Goal: Contribute content: Contribute content

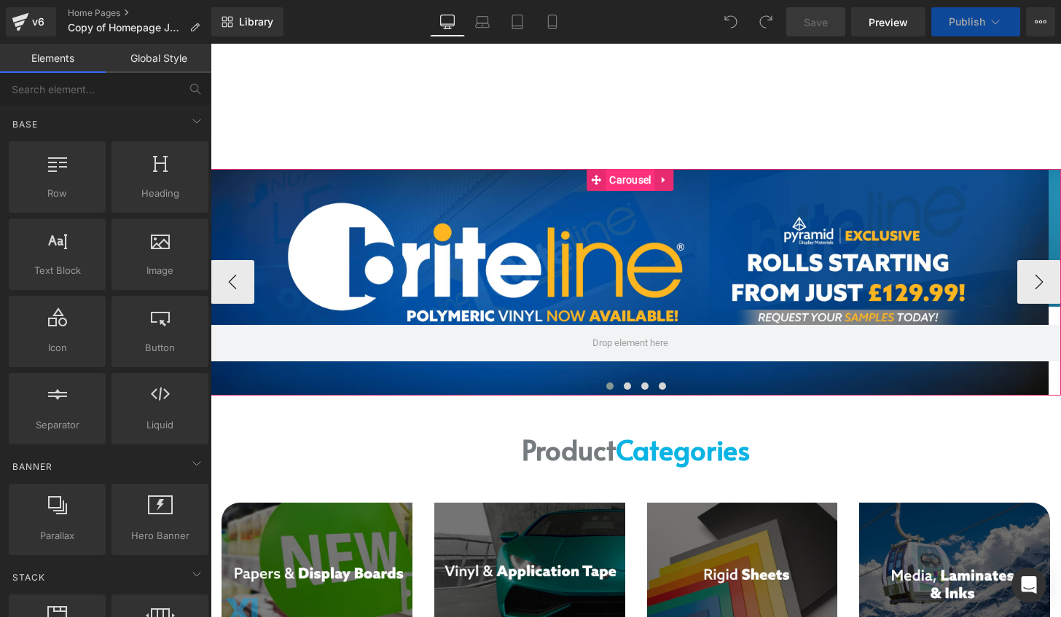
click at [638, 175] on span "Carousel" at bounding box center [629, 180] width 49 height 22
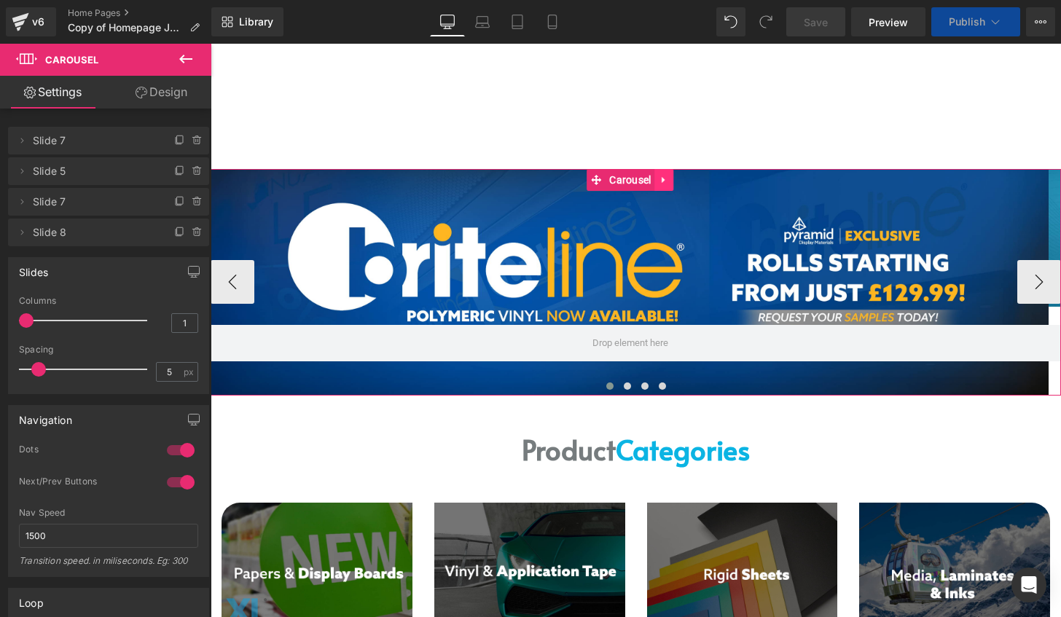
click at [669, 176] on icon at bounding box center [664, 179] width 10 height 11
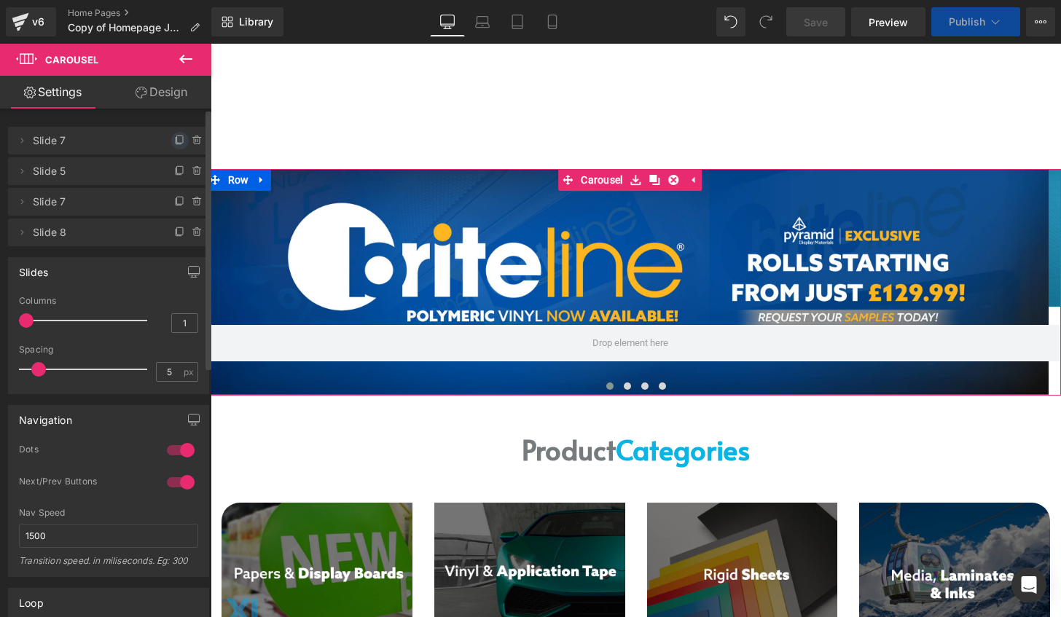
click at [179, 141] on icon at bounding box center [180, 141] width 12 height 12
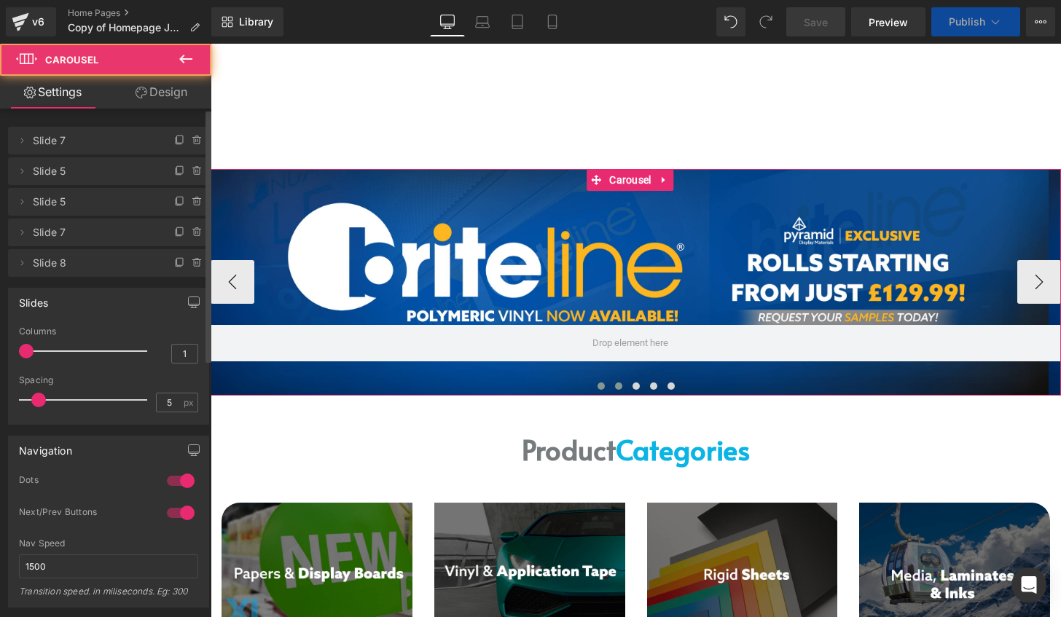
click at [616, 386] on span at bounding box center [618, 386] width 7 height 7
click at [597, 385] on span at bounding box center [600, 386] width 7 height 7
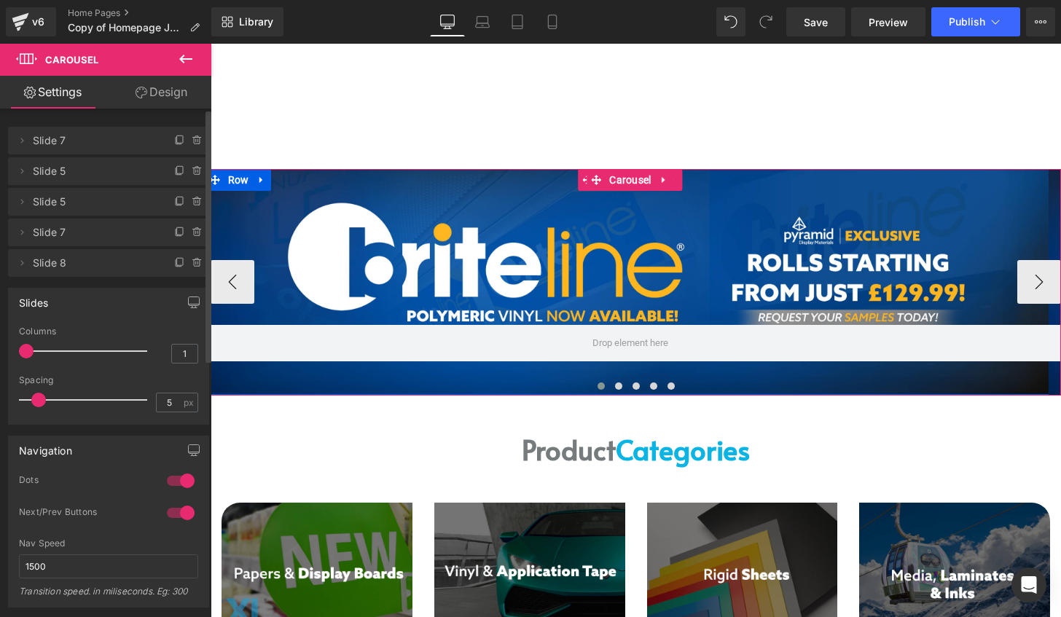
click at [579, 247] on div at bounding box center [630, 282] width 850 height 226
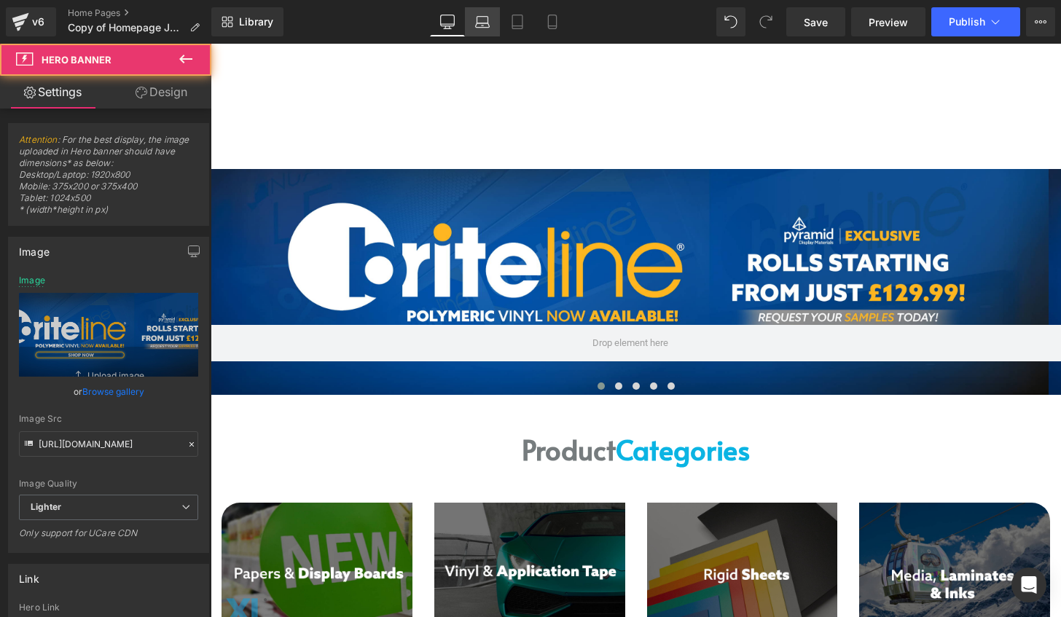
click at [490, 27] on link "Laptop" at bounding box center [482, 21] width 35 height 29
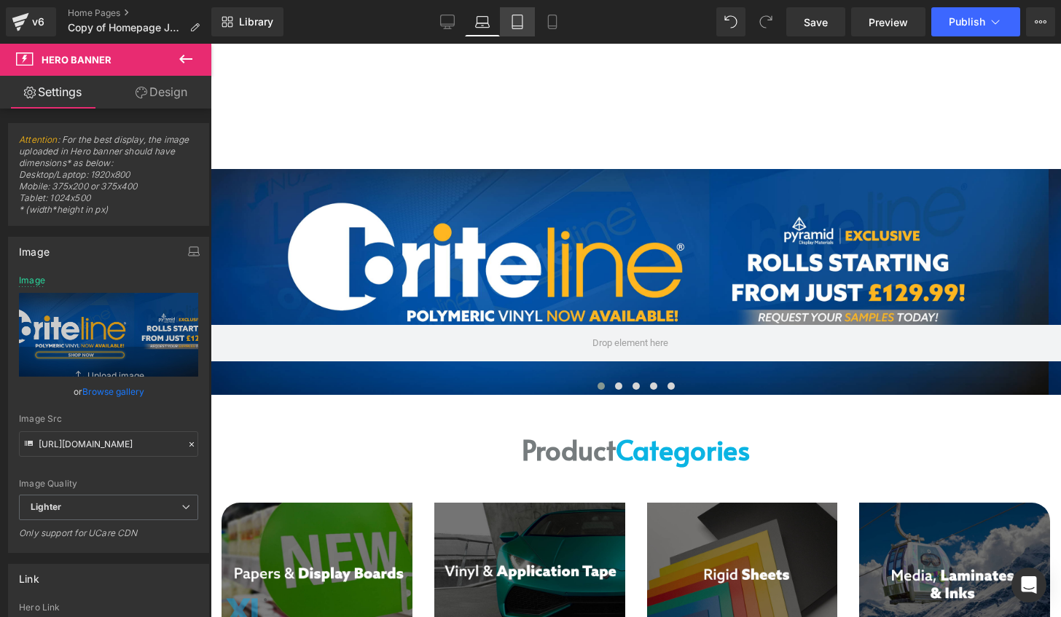
click at [513, 22] on icon at bounding box center [517, 22] width 10 height 14
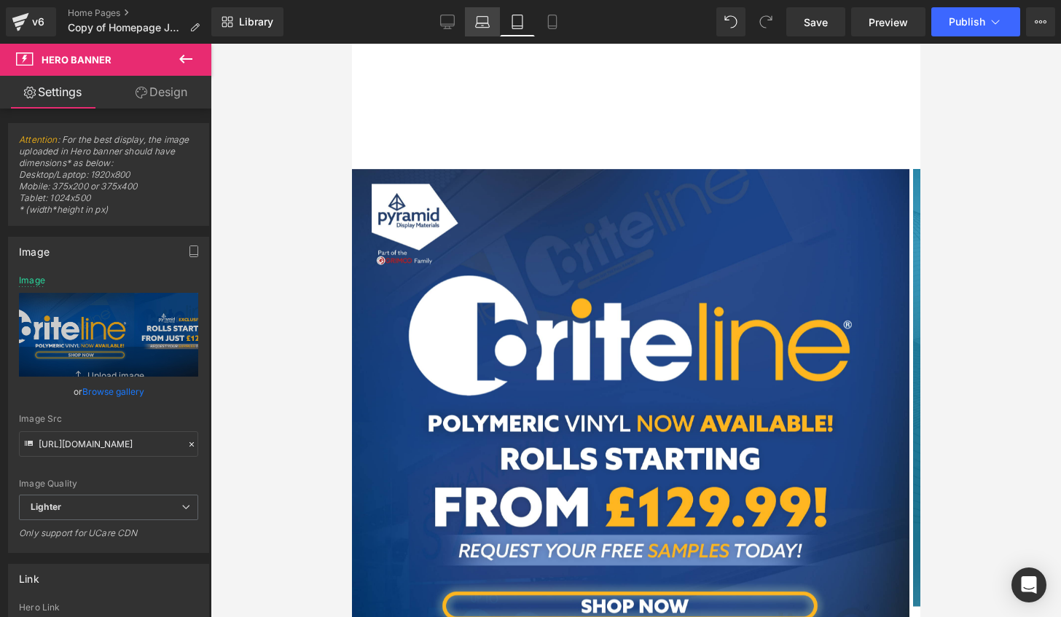
click at [485, 19] on icon at bounding box center [482, 22] width 15 height 15
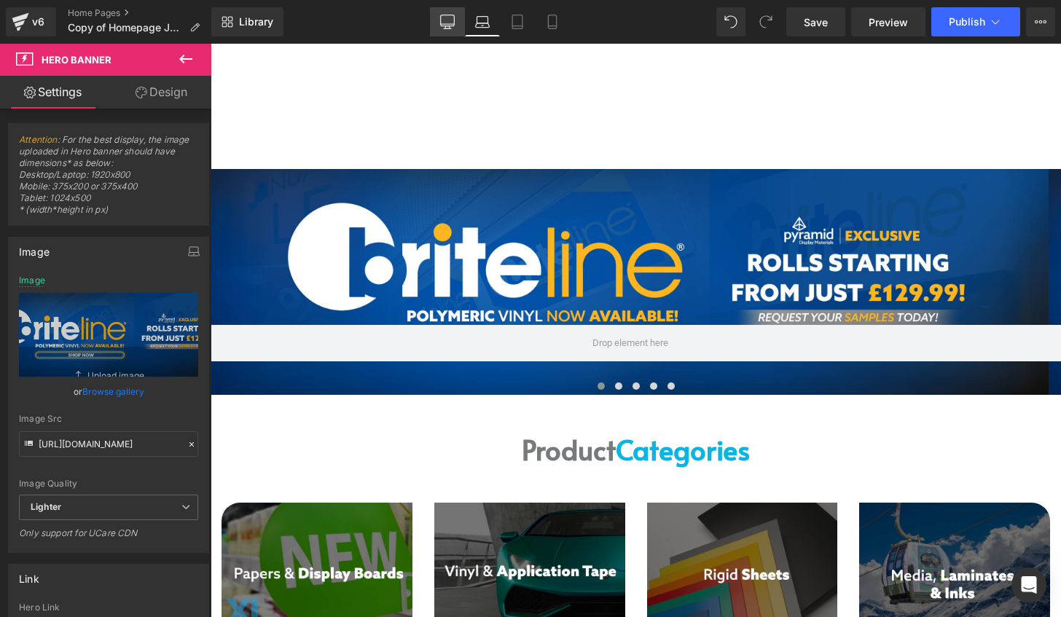
click at [452, 20] on icon at bounding box center [447, 22] width 15 height 15
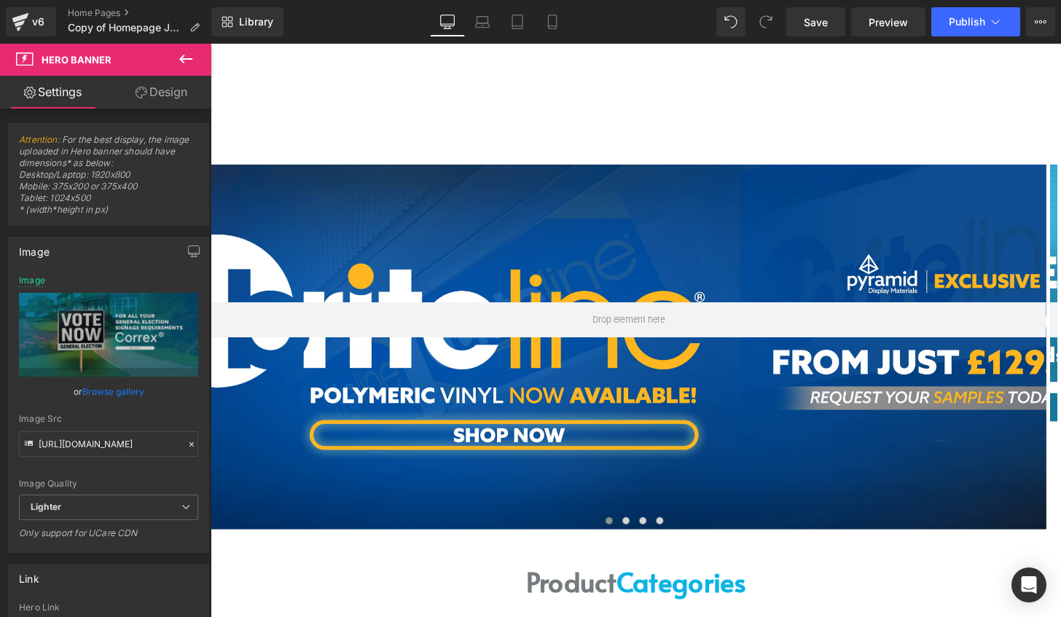
click at [493, 45] on form "Search..." at bounding box center [440, 58] width 437 height 28
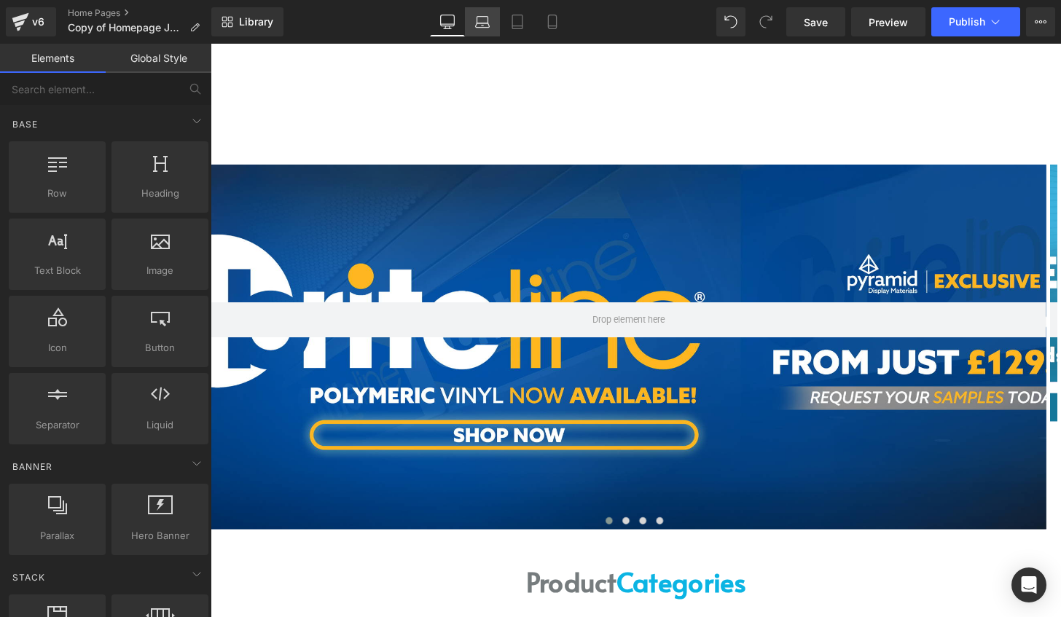
click at [480, 20] on icon at bounding box center [482, 22] width 15 height 15
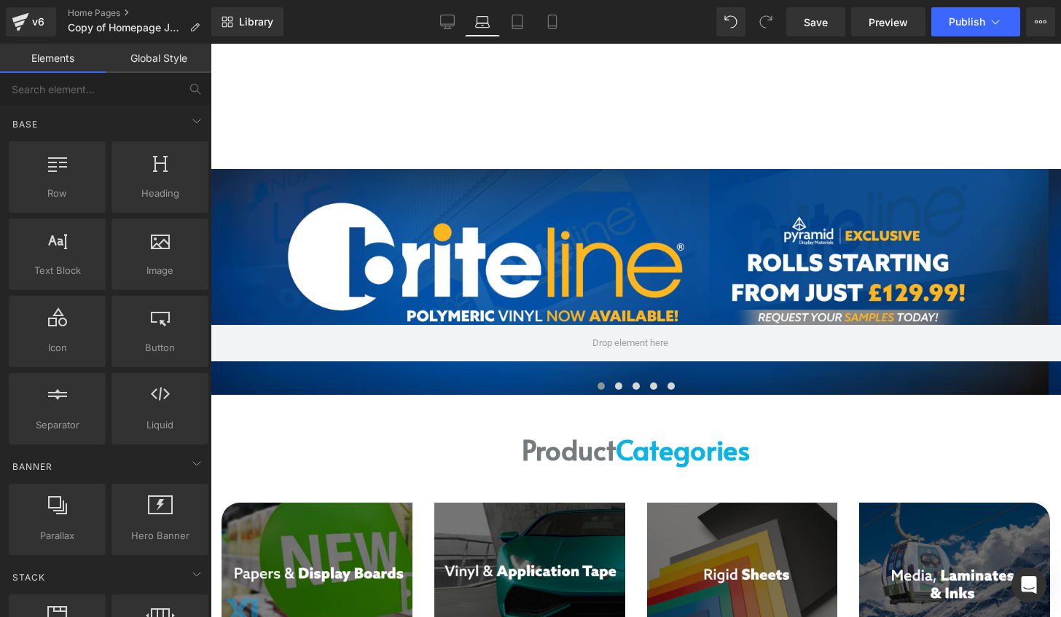
scroll to position [125, 0]
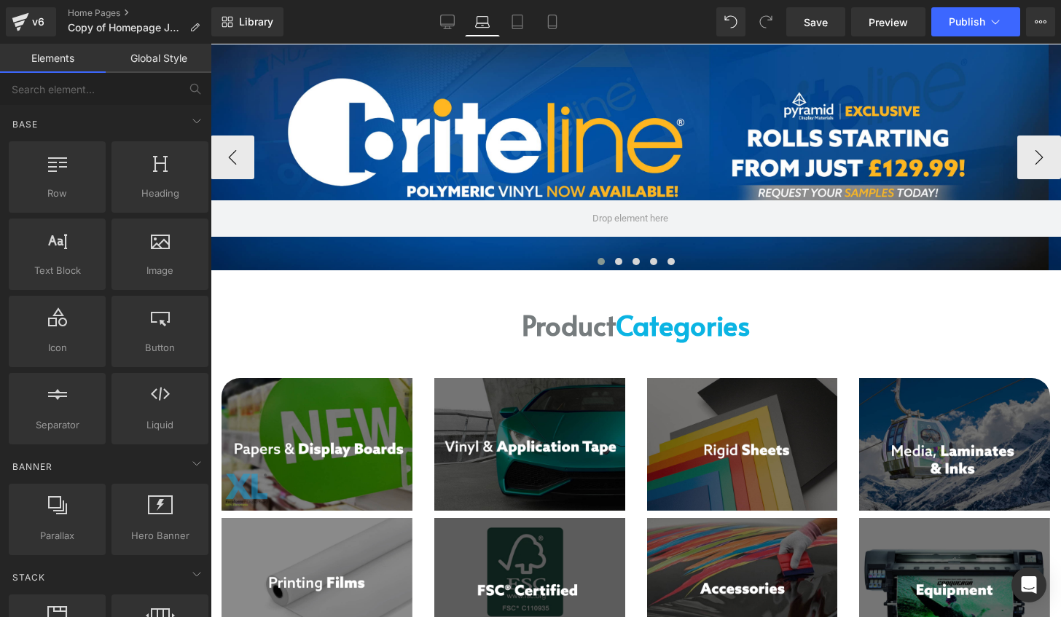
click at [593, 266] on button at bounding box center [600, 261] width 17 height 15
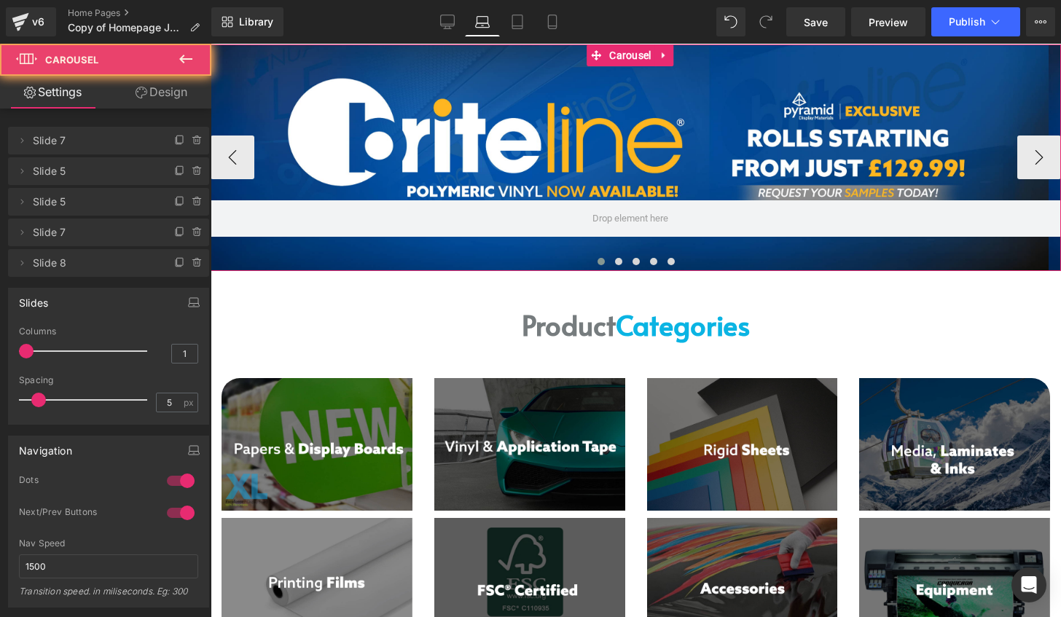
click at [600, 262] on button at bounding box center [600, 261] width 17 height 15
click at [597, 261] on span at bounding box center [600, 261] width 7 height 7
click at [598, 257] on button at bounding box center [600, 261] width 17 height 15
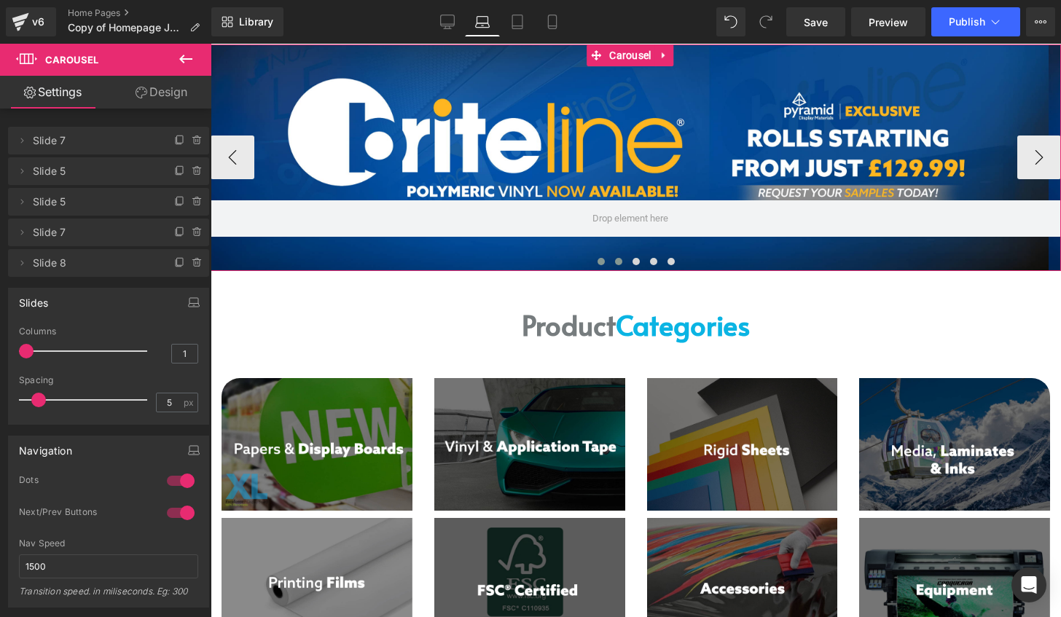
click at [615, 259] on span at bounding box center [618, 261] width 7 height 7
click at [601, 262] on button at bounding box center [600, 261] width 17 height 15
click at [650, 146] on div at bounding box center [630, 157] width 850 height 226
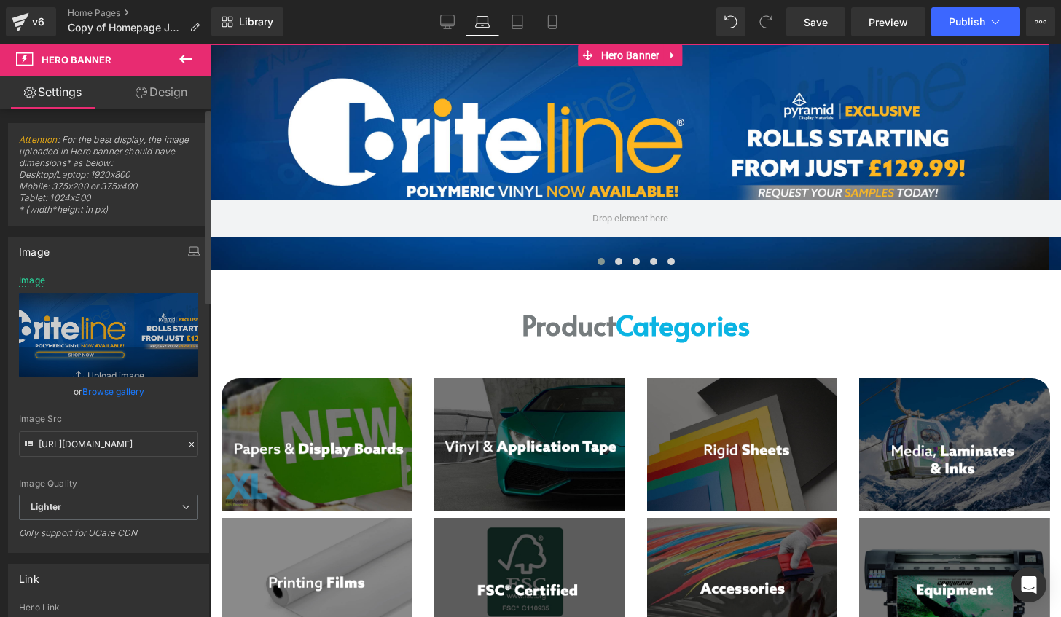
click at [133, 392] on link "Browse gallery" at bounding box center [113, 392] width 62 height 26
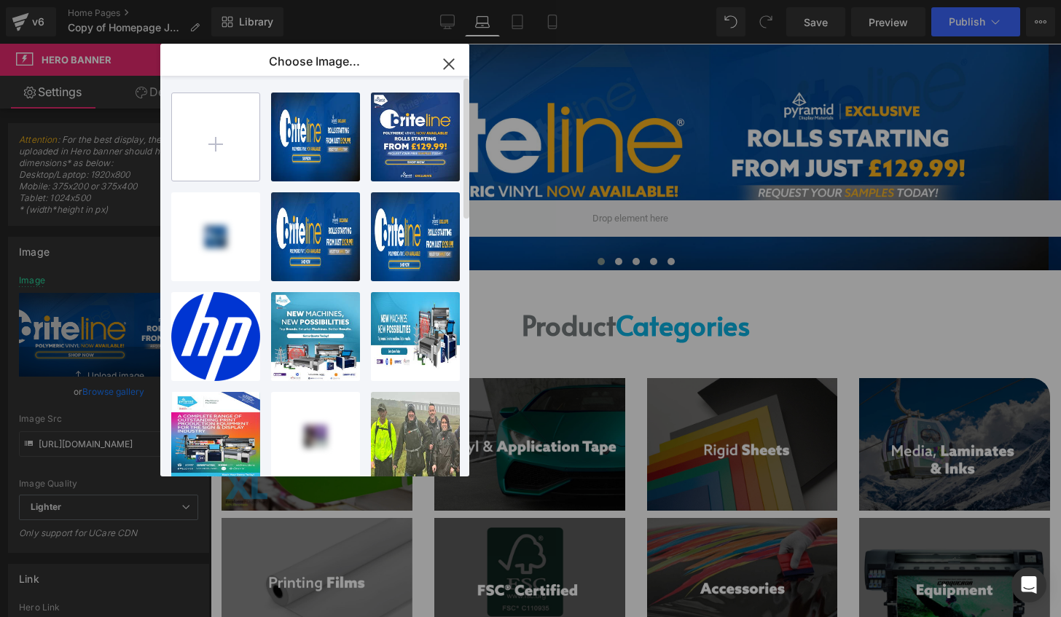
click at [223, 148] on input "file" at bounding box center [215, 136] width 87 height 87
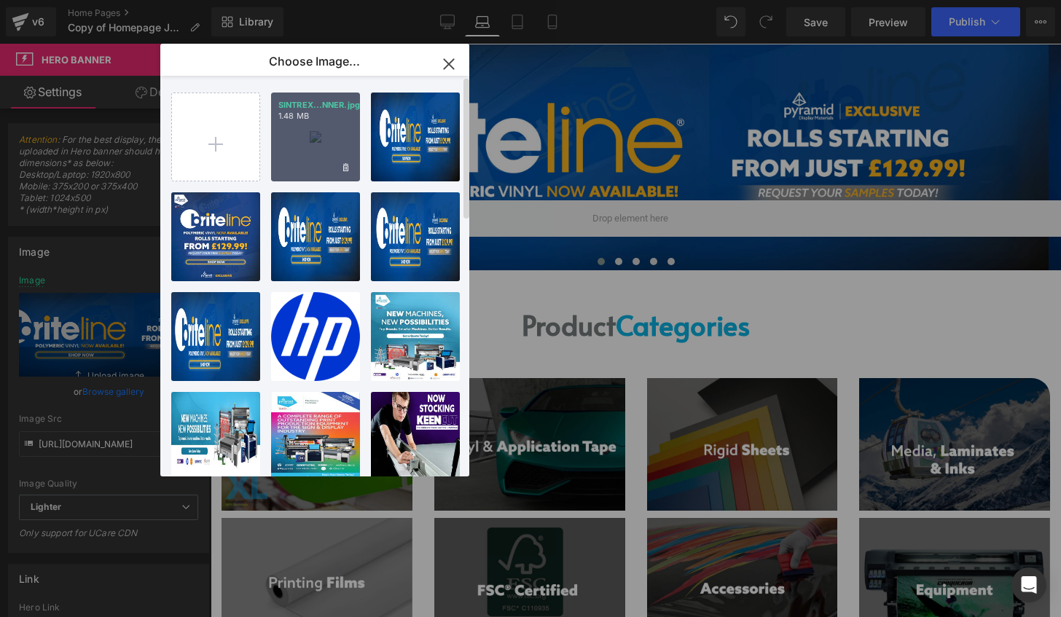
click at [312, 156] on div "SINTREX...NNER.jpg 1.48 MB" at bounding box center [315, 137] width 89 height 89
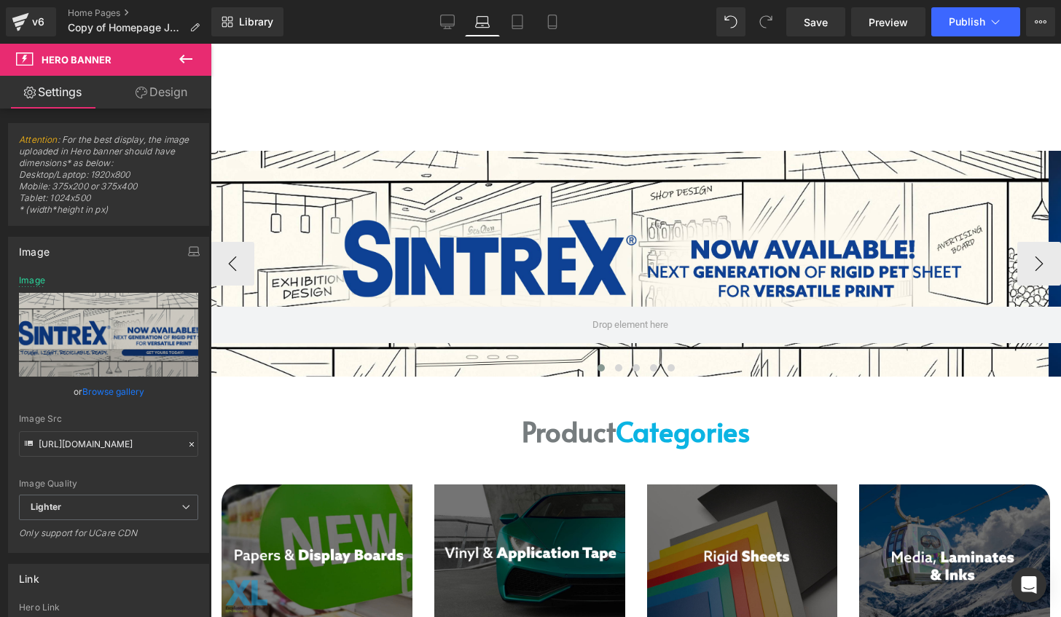
scroll to position [0, 0]
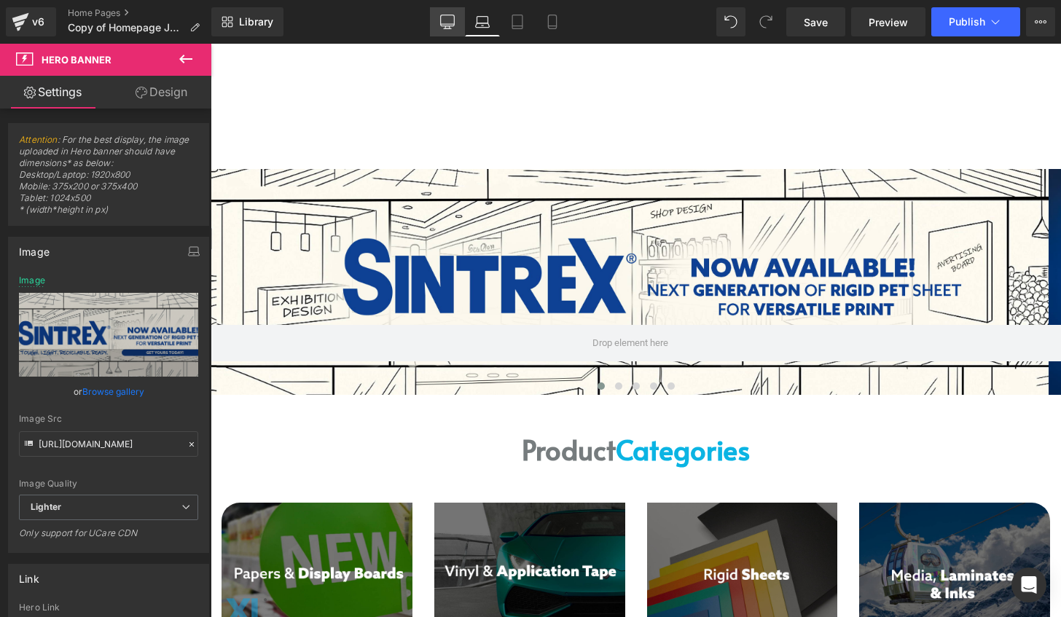
click at [446, 17] on icon at bounding box center [447, 22] width 15 height 15
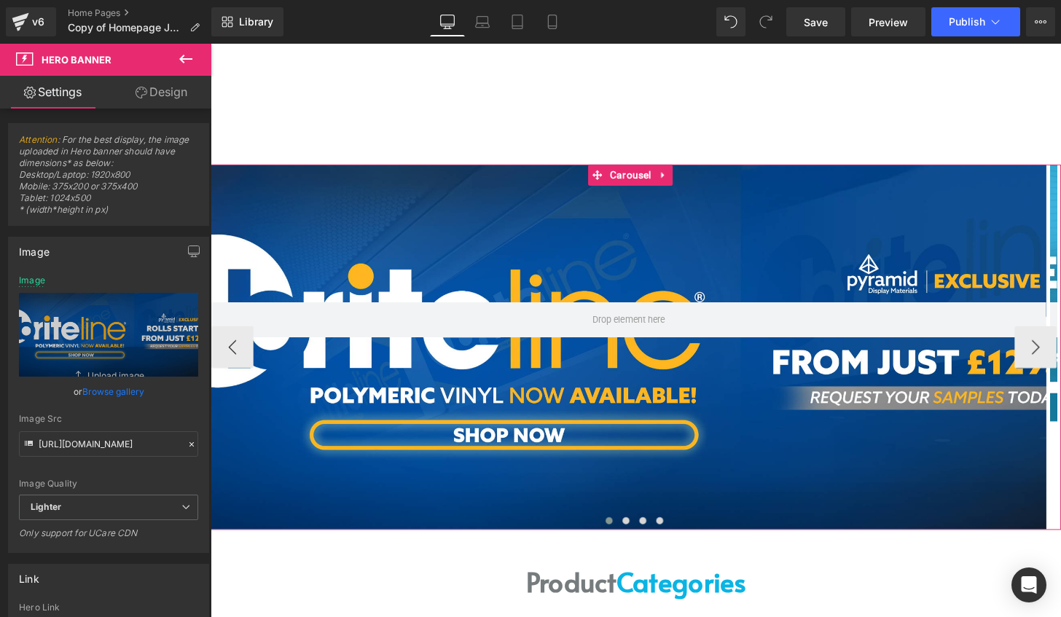
click at [622, 541] on button at bounding box center [623, 538] width 17 height 15
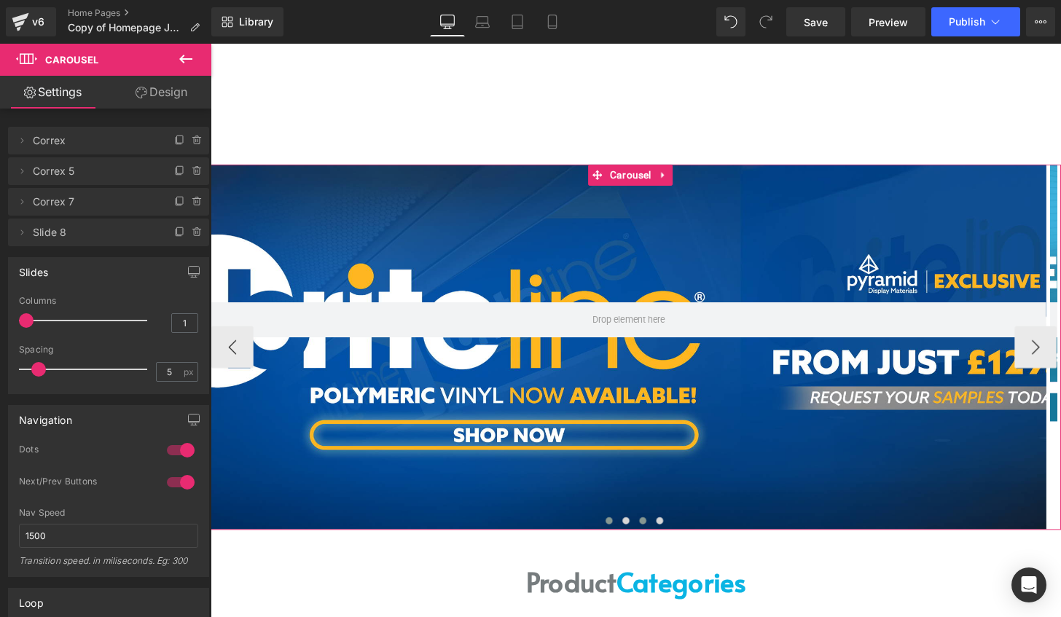
click at [650, 541] on button at bounding box center [658, 538] width 17 height 15
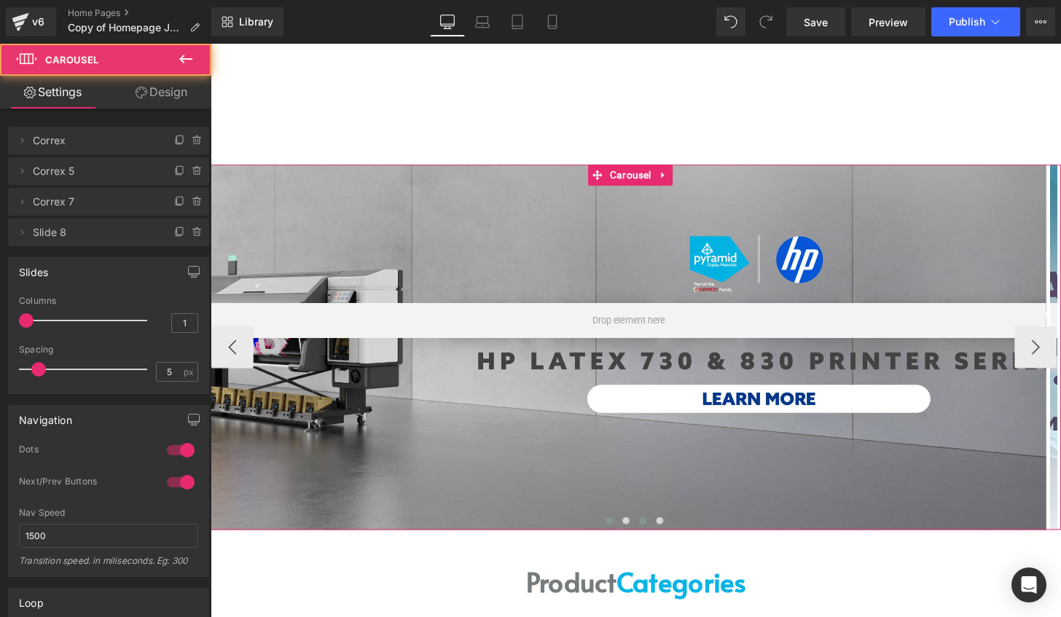
click at [618, 534] on button at bounding box center [623, 538] width 17 height 15
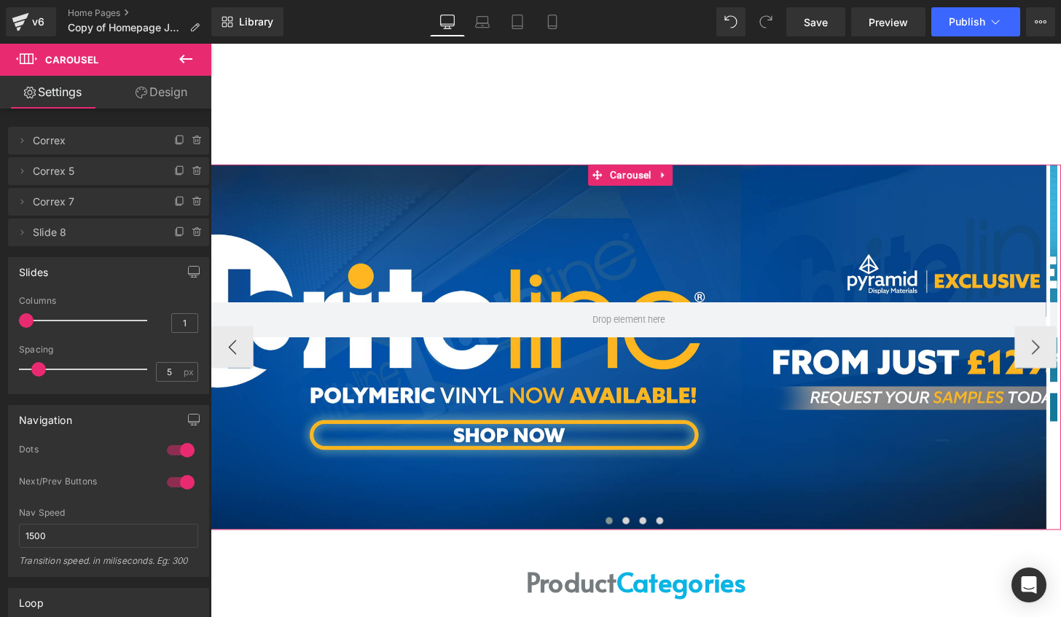
click at [621, 260] on div at bounding box center [644, 358] width 866 height 378
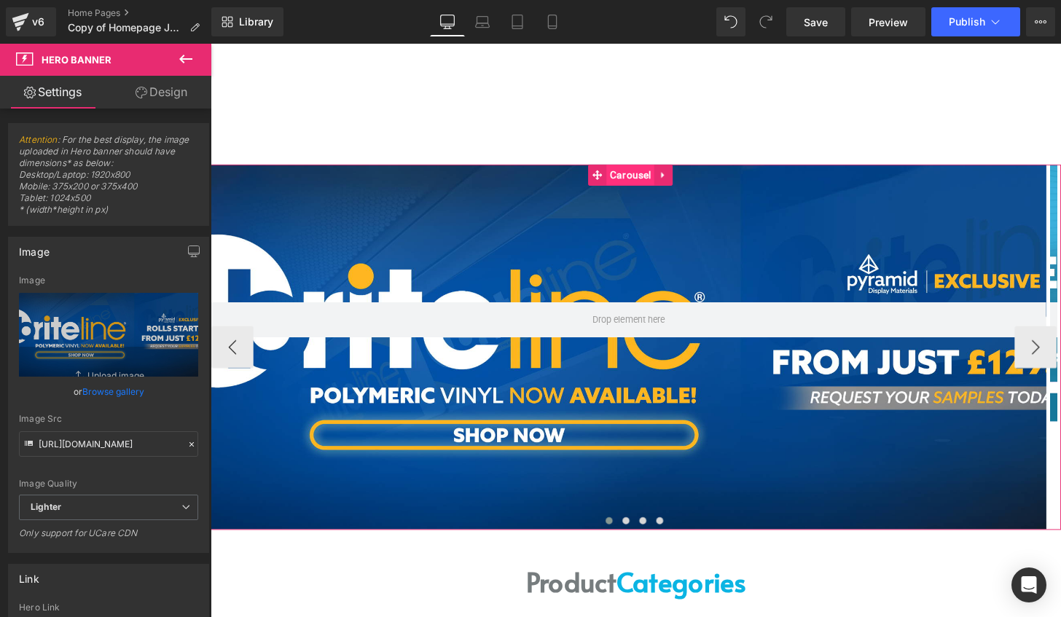
click at [643, 184] on span "Carousel" at bounding box center [646, 180] width 49 height 22
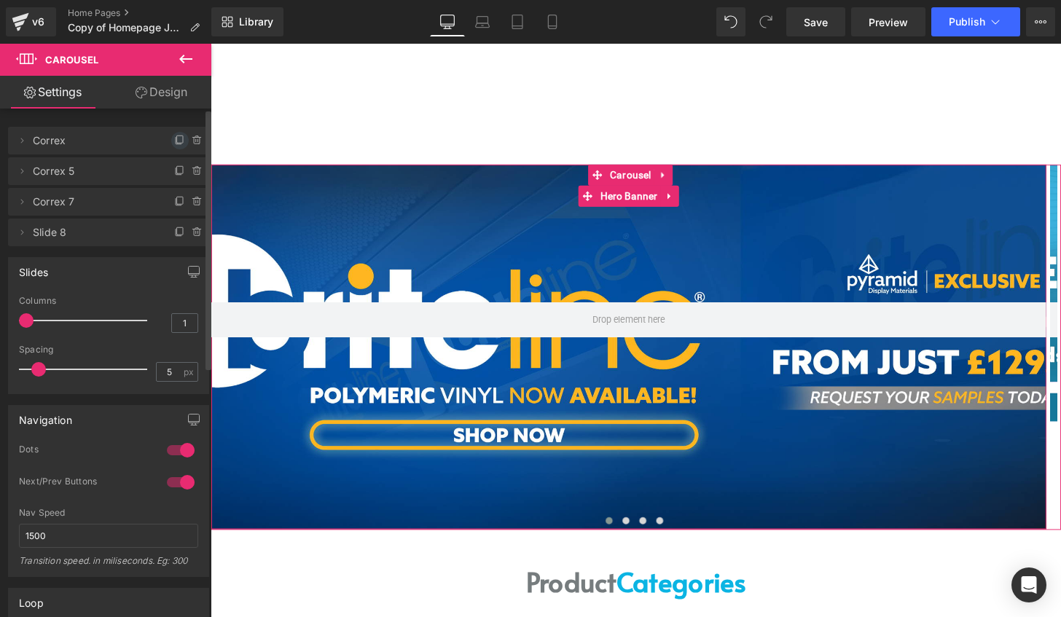
click at [176, 144] on icon at bounding box center [179, 141] width 6 height 7
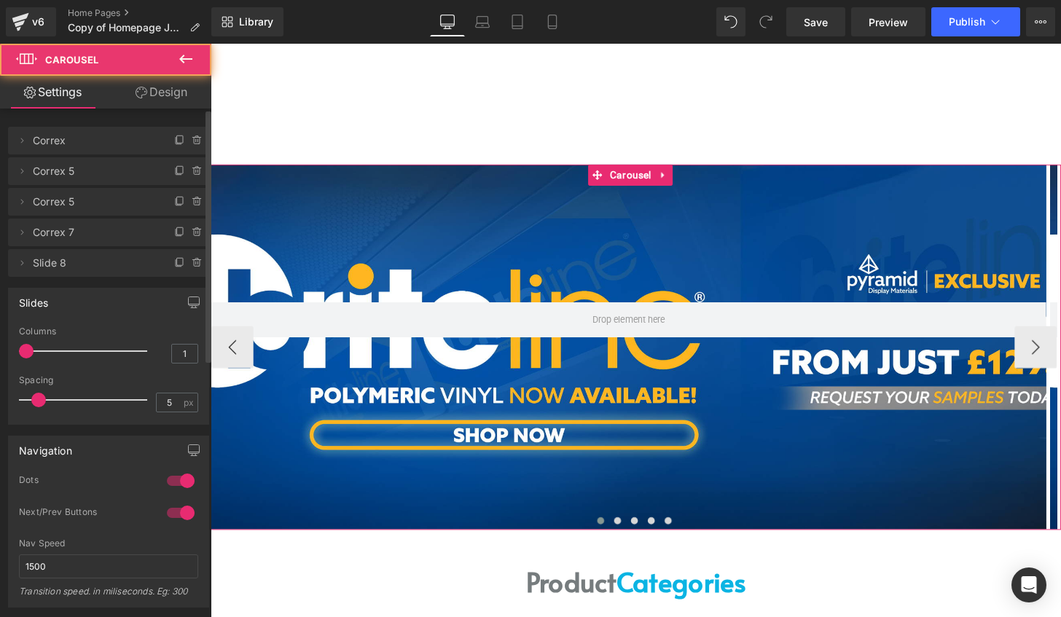
click at [611, 538] on span at bounding box center [614, 538] width 7 height 7
click at [630, 536] on button at bounding box center [632, 538] width 17 height 15
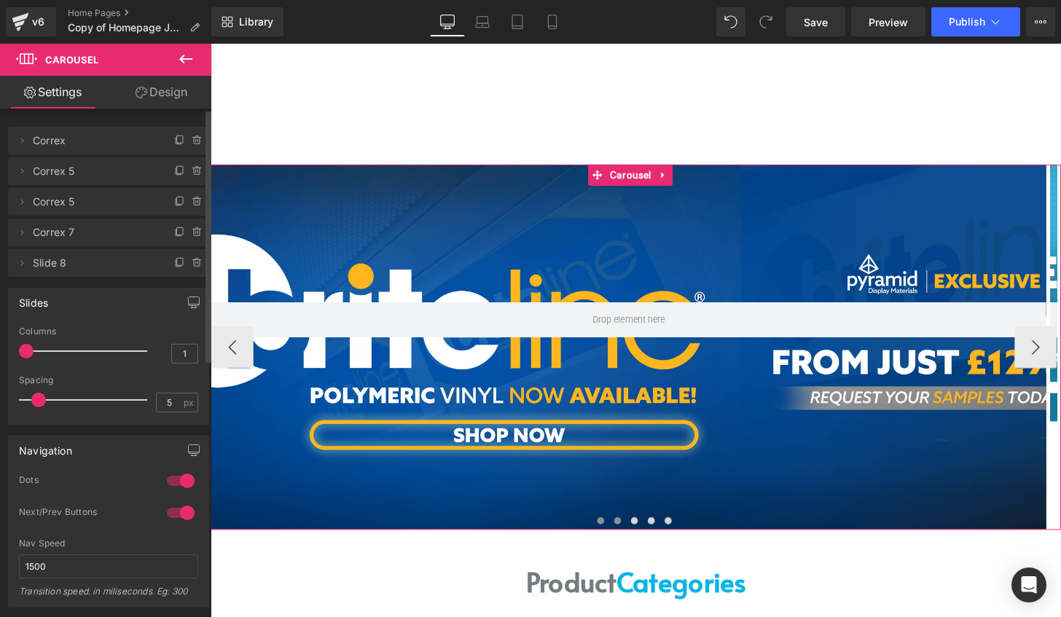
click at [612, 536] on button at bounding box center [614, 538] width 17 height 15
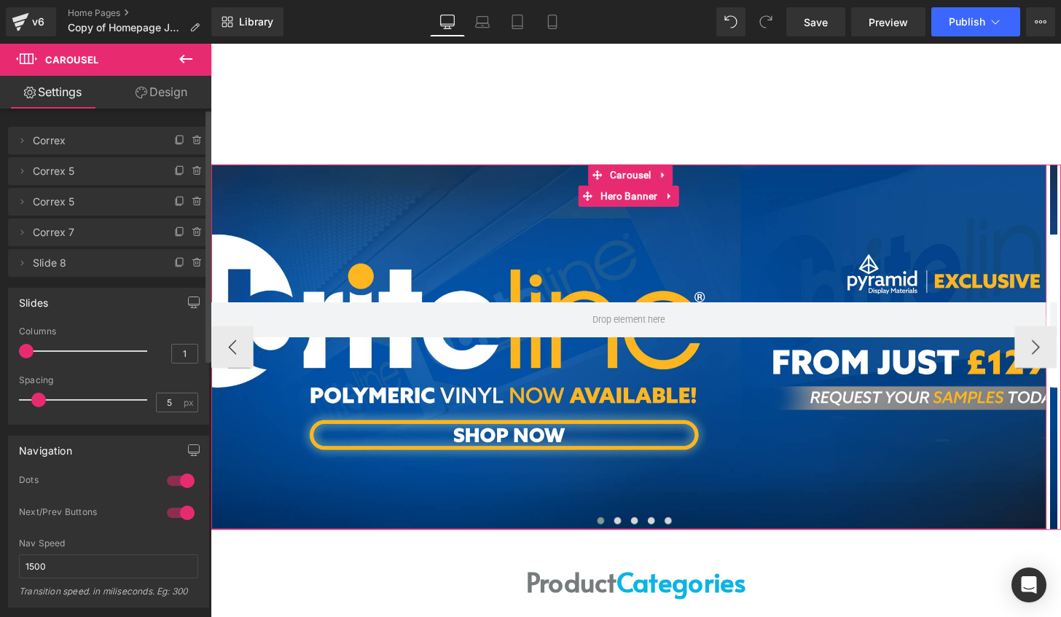
click at [683, 258] on div at bounding box center [644, 358] width 866 height 378
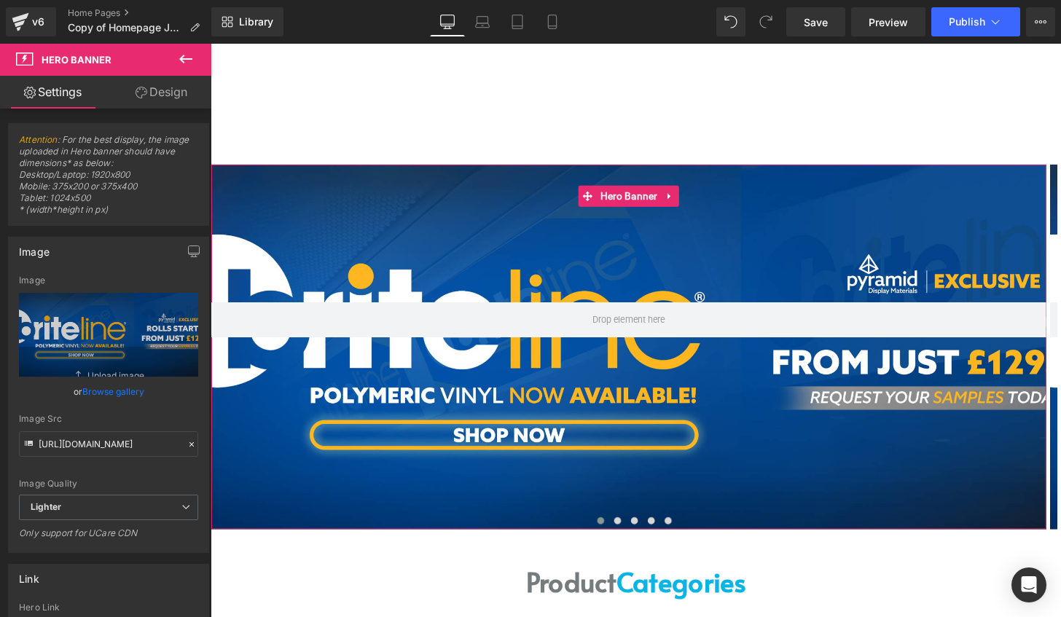
click at [118, 386] on link "Browse gallery" at bounding box center [113, 392] width 62 height 26
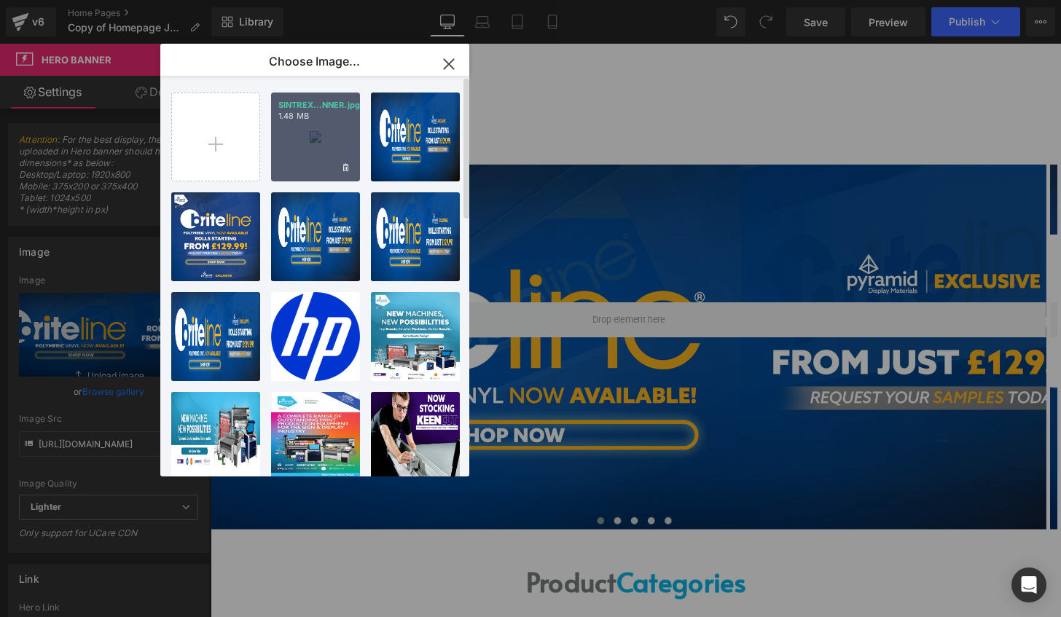
click at [304, 133] on div "SINTREX...NNER.jpg 1.48 MB" at bounding box center [315, 137] width 89 height 89
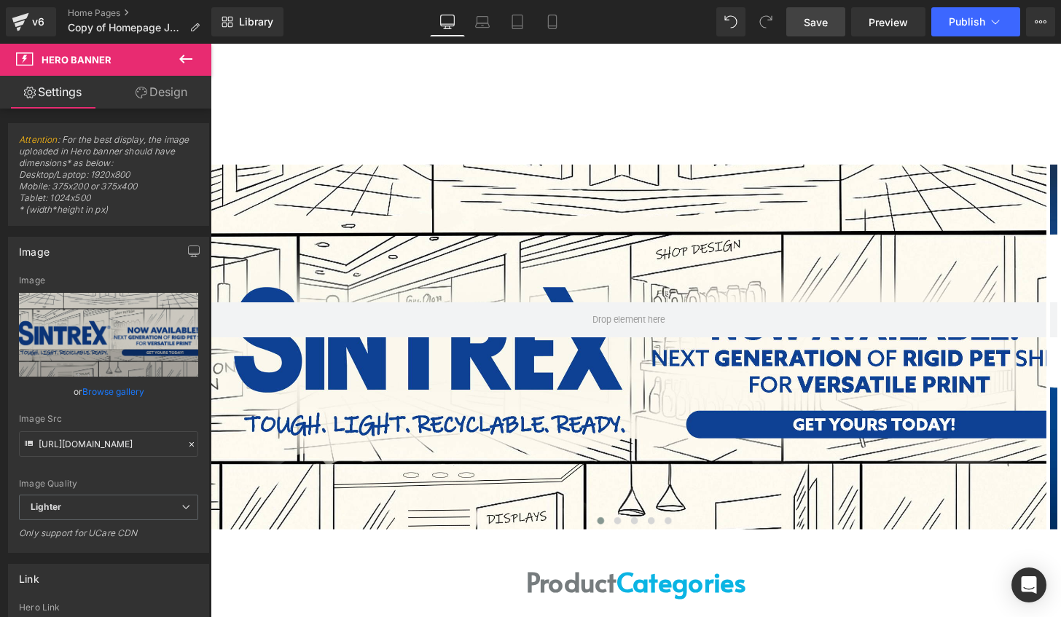
click at [815, 15] on span "Save" at bounding box center [816, 22] width 24 height 15
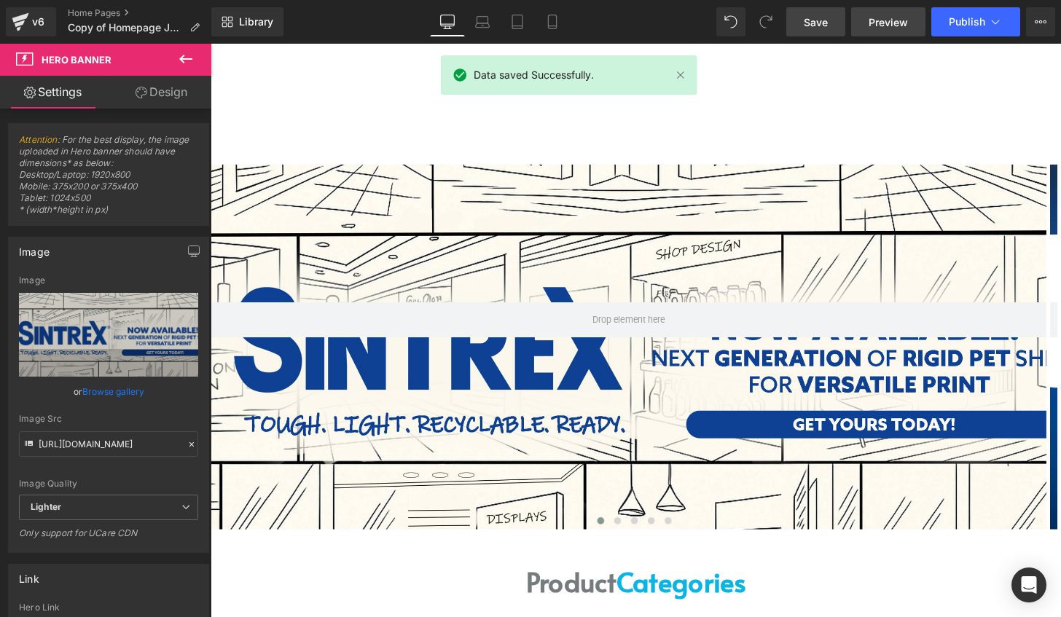
click at [887, 16] on span "Preview" at bounding box center [888, 22] width 39 height 15
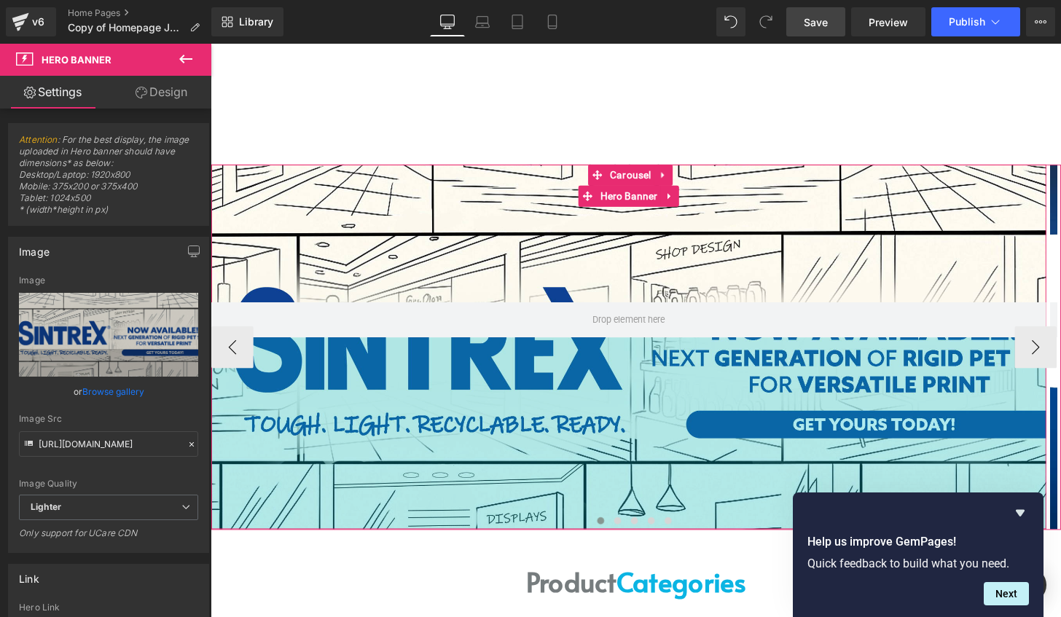
click at [554, 449] on div "273px" at bounding box center [644, 447] width 866 height 199
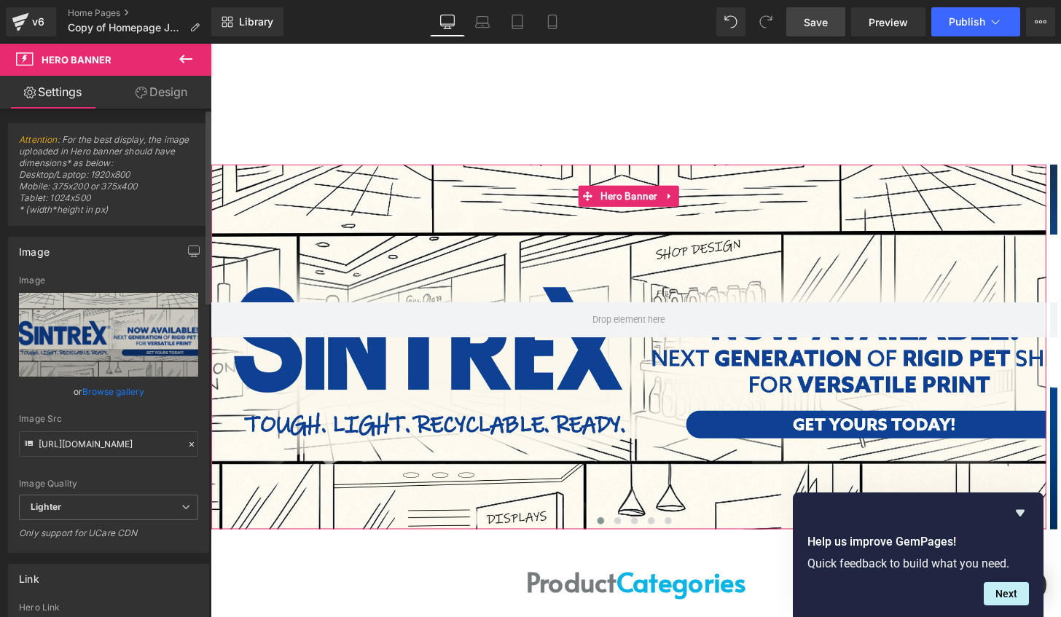
click at [112, 395] on link "Browse gallery" at bounding box center [113, 392] width 62 height 26
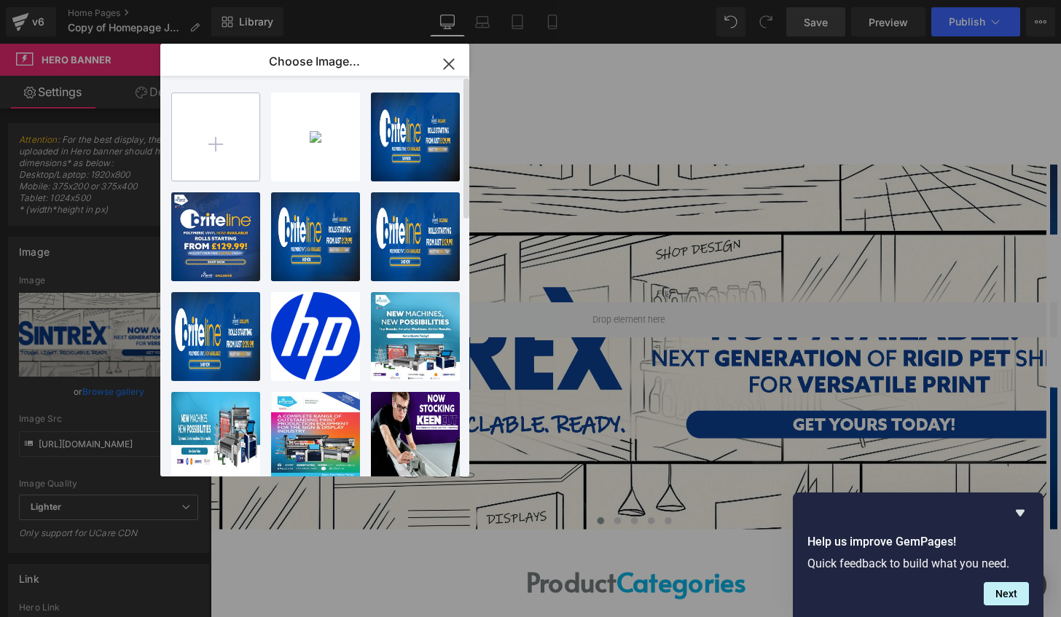
click at [195, 144] on input "file" at bounding box center [215, 136] width 87 height 87
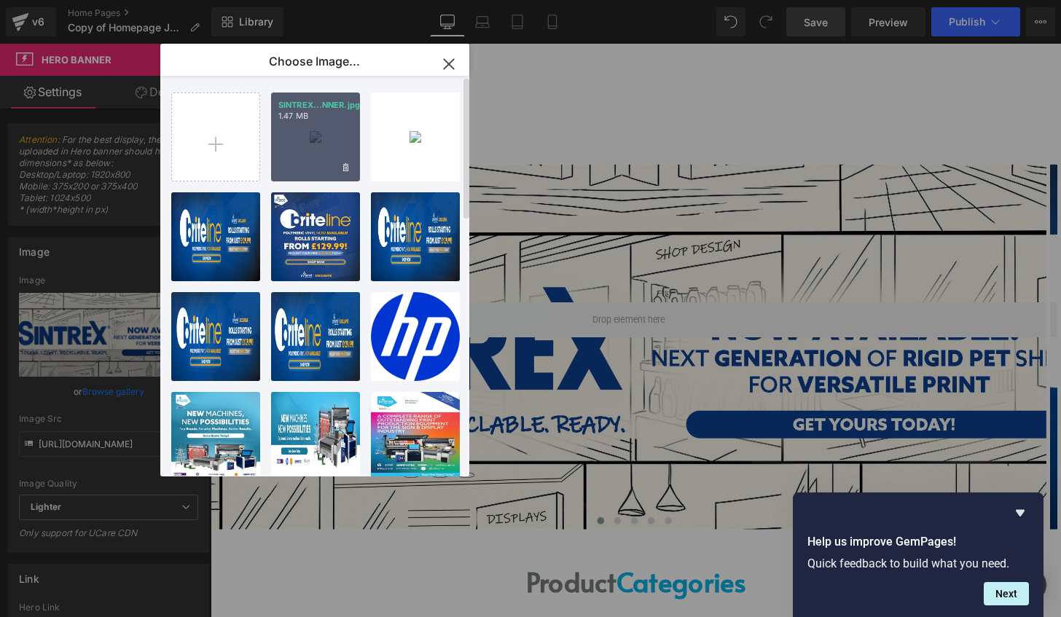
click at [313, 151] on div "SINTREX...NNER.jpg 1.47 MB" at bounding box center [315, 137] width 89 height 89
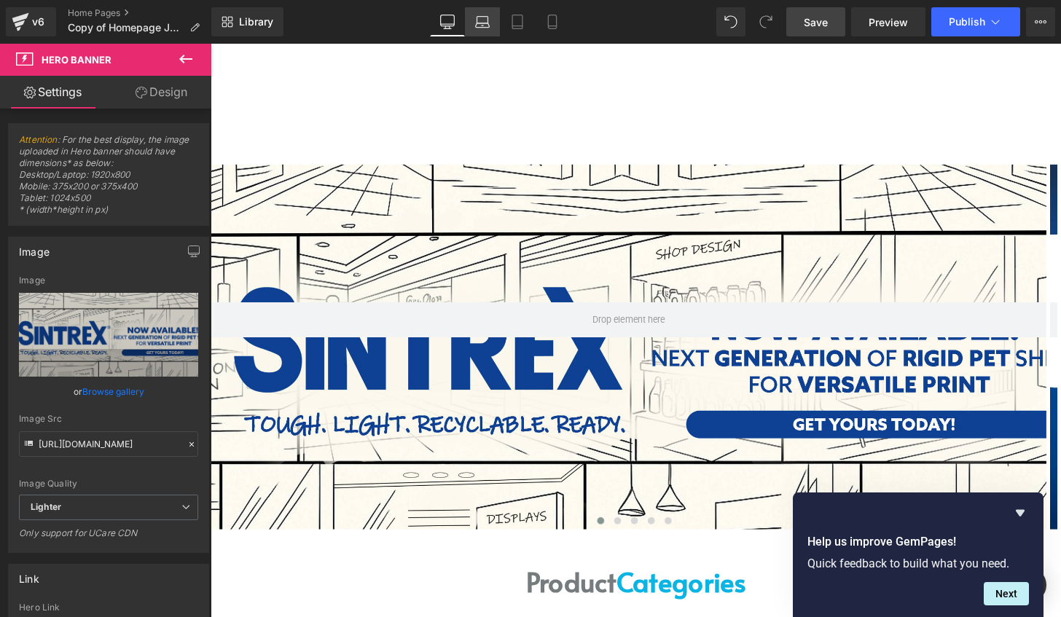
click at [487, 21] on icon at bounding box center [482, 22] width 15 height 15
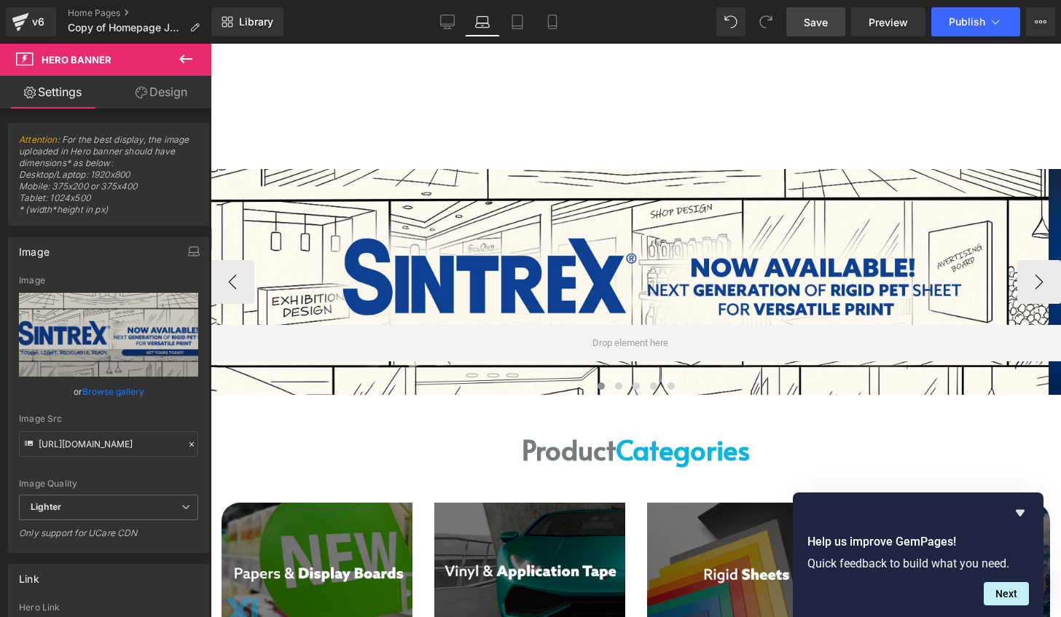
click at [211, 44] on span "214px" at bounding box center [211, 44] width 0 height 0
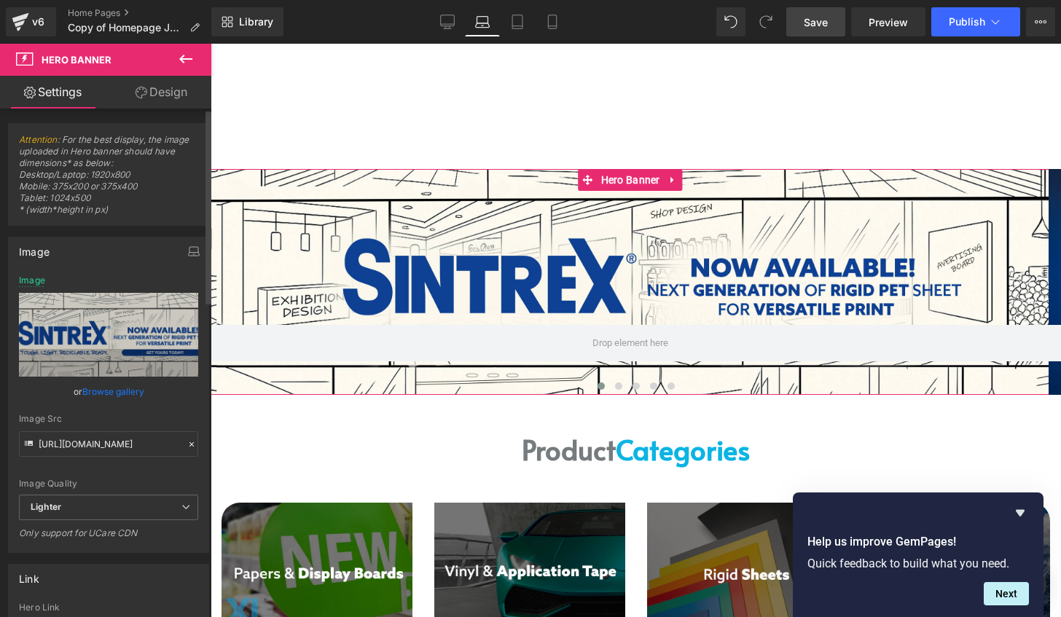
click at [131, 389] on link "Browse gallery" at bounding box center [113, 392] width 62 height 26
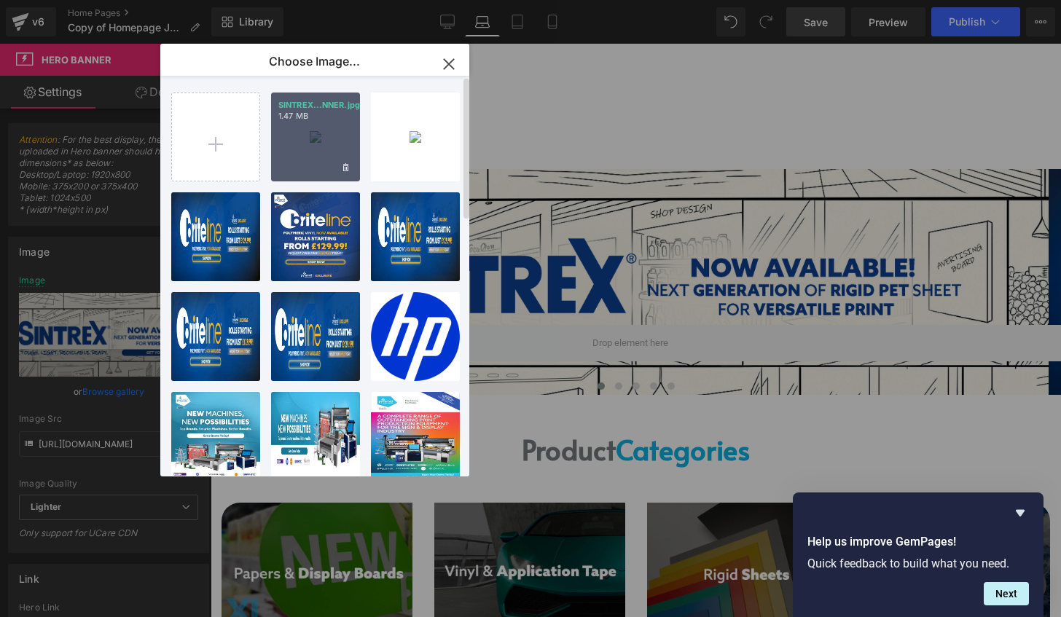
click at [306, 140] on div "SINTREX...NNER.jpg 1.47 MB" at bounding box center [315, 137] width 89 height 89
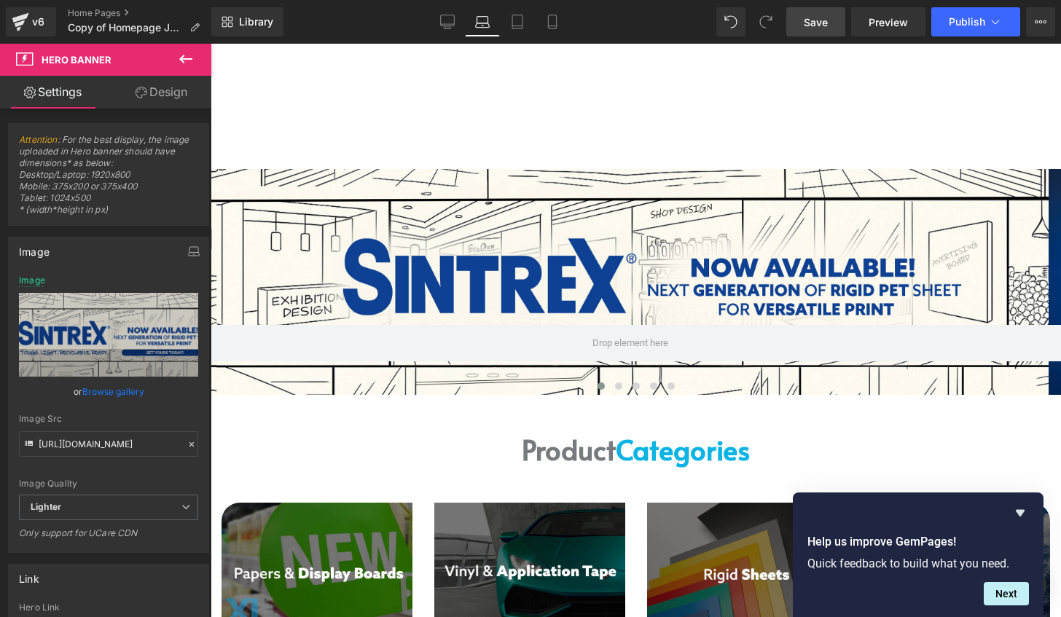
click at [813, 27] on span "Save" at bounding box center [816, 22] width 24 height 15
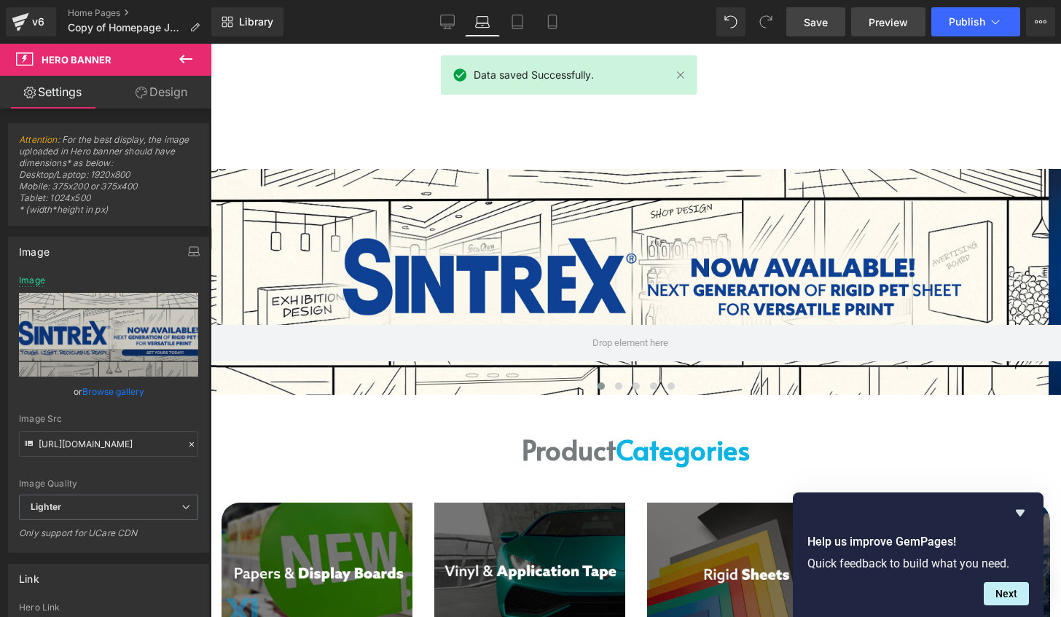
click at [882, 18] on span "Preview" at bounding box center [888, 22] width 39 height 15
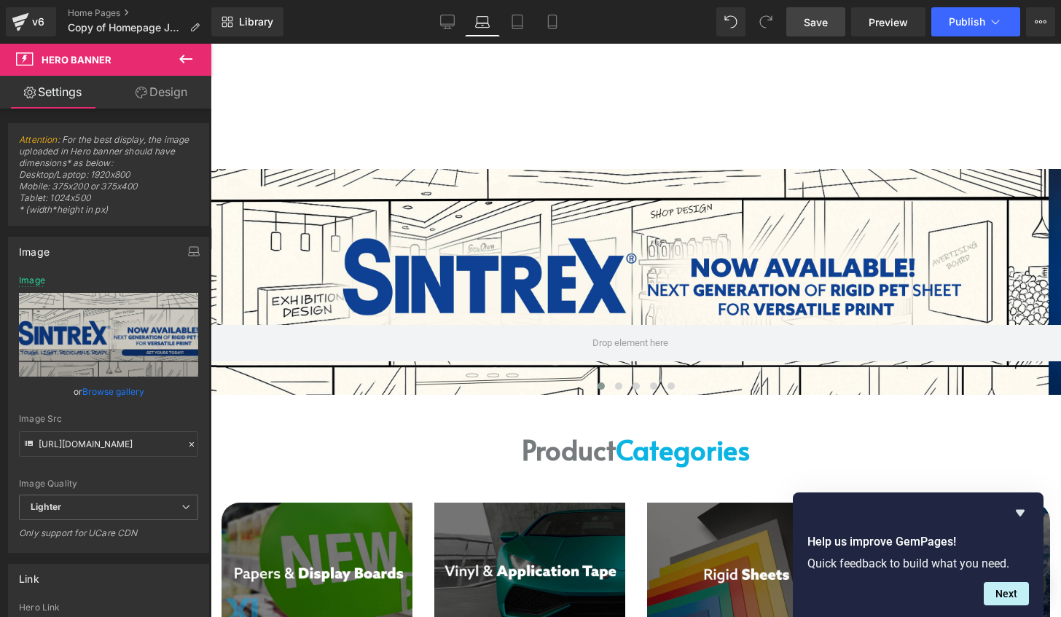
click at [465, 19] on link "Laptop" at bounding box center [482, 21] width 35 height 29
click at [447, 21] on icon at bounding box center [447, 22] width 15 height 15
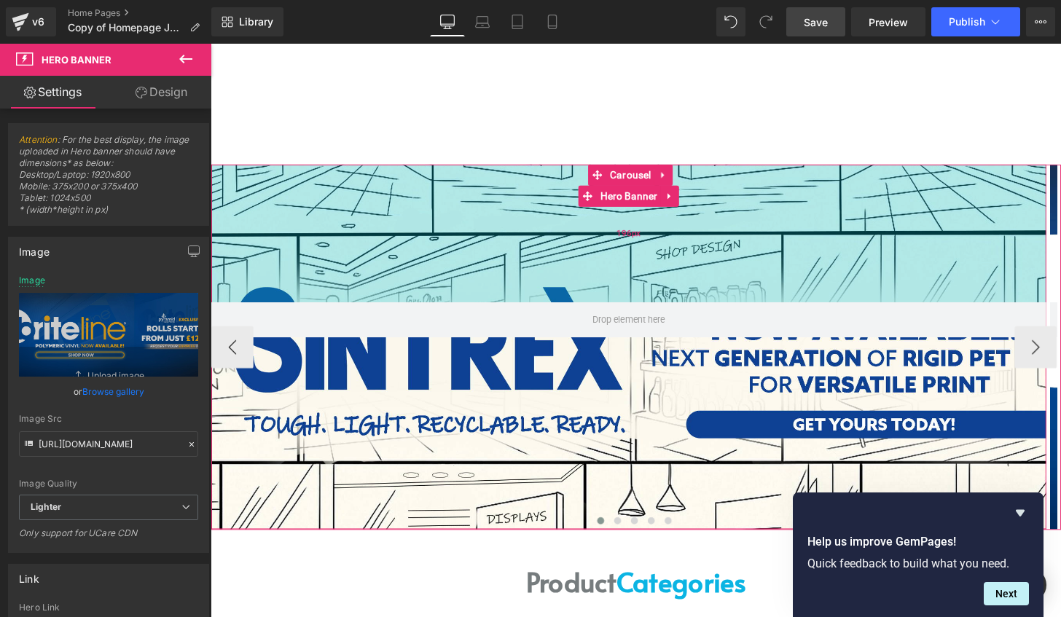
click at [934, 238] on div "196px" at bounding box center [644, 240] width 866 height 143
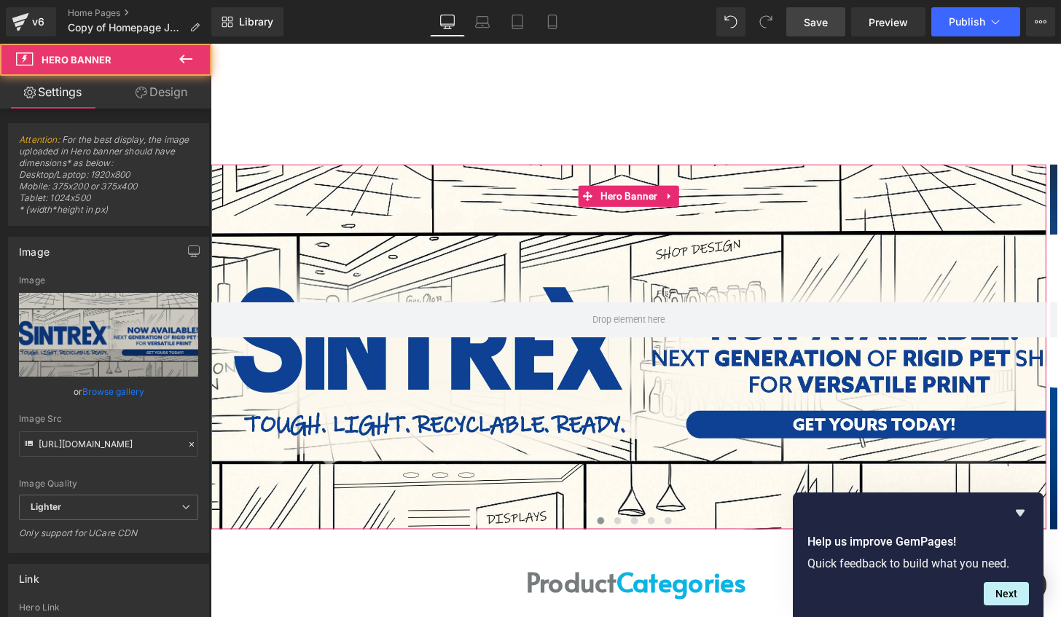
click at [125, 387] on link "Browse gallery" at bounding box center [113, 392] width 62 height 26
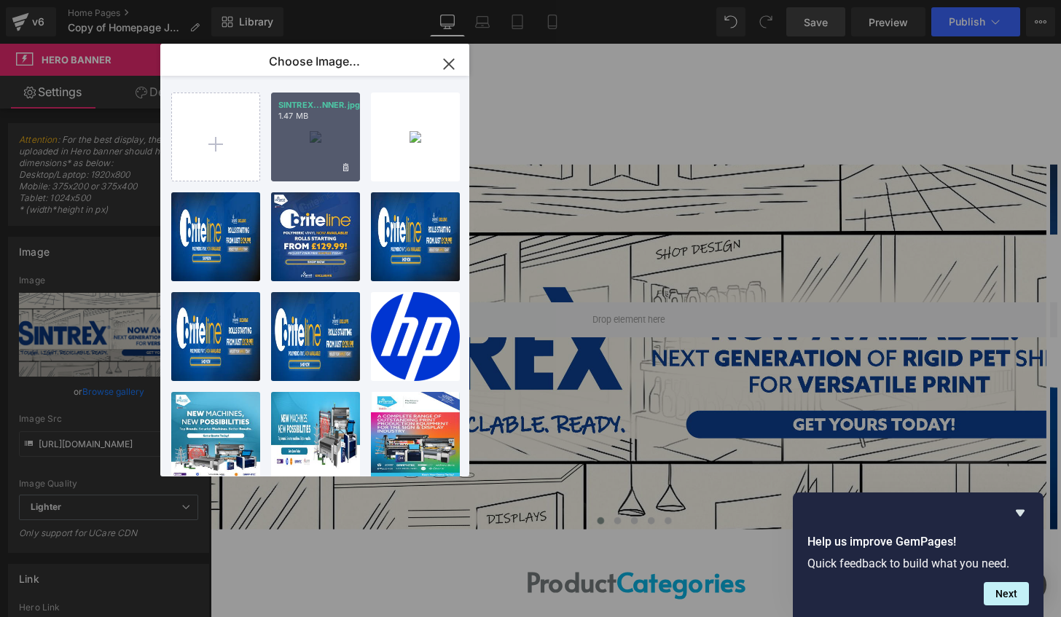
click at [294, 141] on div "SINTREX...NNER.jpg 1.47 MB" at bounding box center [315, 137] width 89 height 89
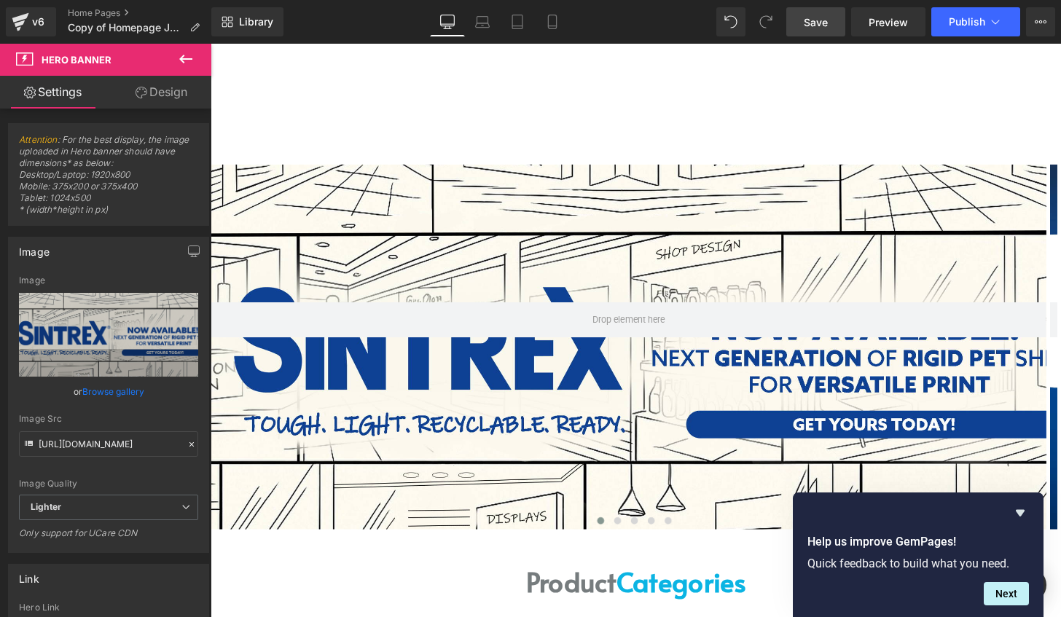
click at [806, 25] on span "Save" at bounding box center [816, 22] width 24 height 15
click at [109, 391] on link "Browse gallery" at bounding box center [113, 392] width 62 height 26
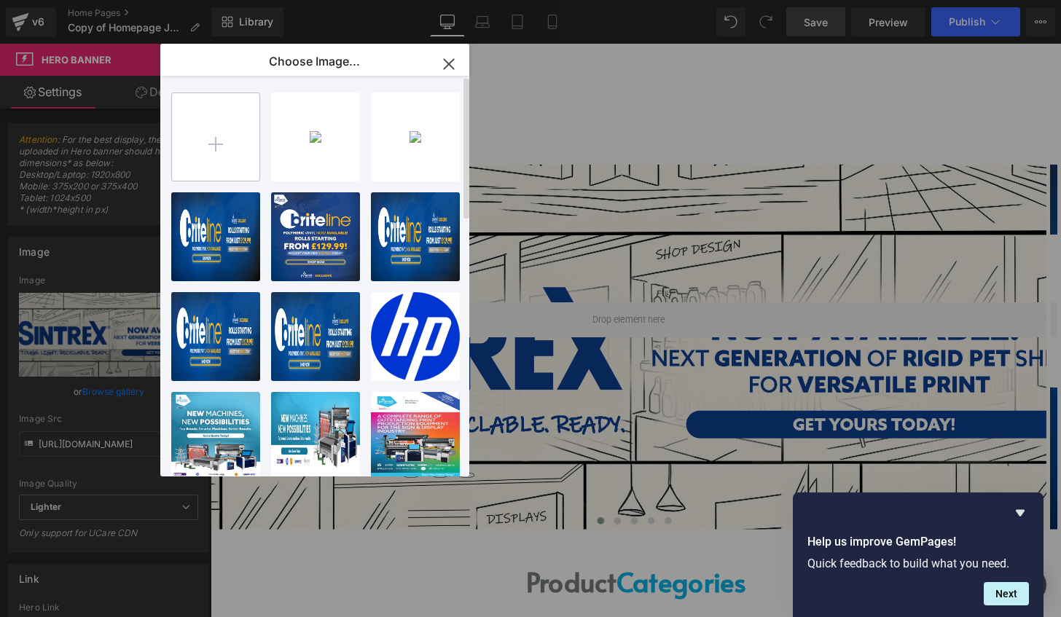
click at [239, 153] on input "file" at bounding box center [215, 136] width 87 height 87
type input "C:\fakepath\SINTREX BANNER.jpg"
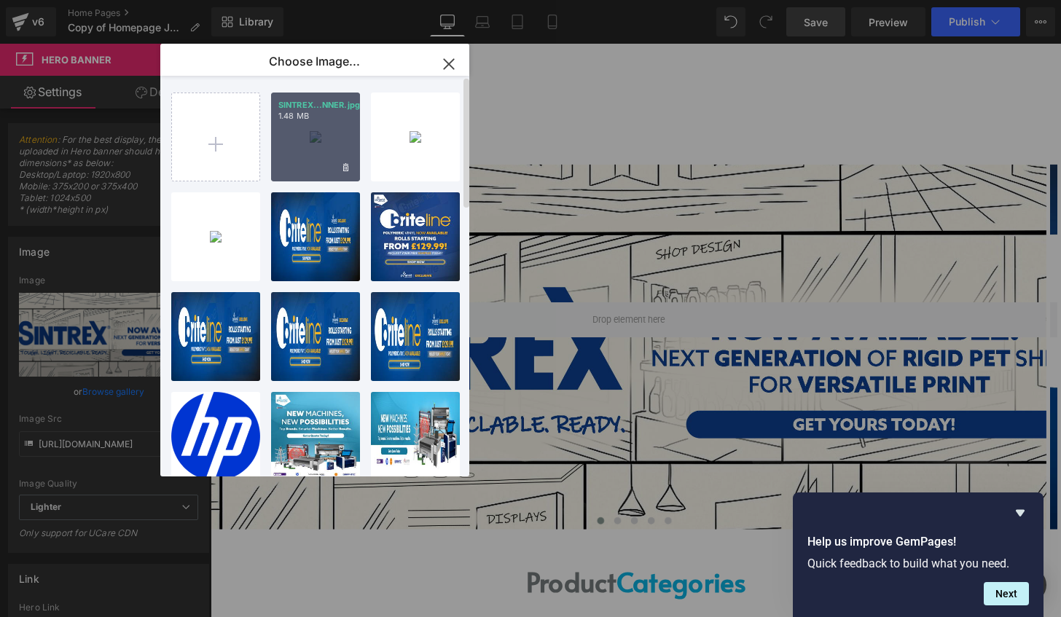
click at [322, 135] on div "SINTREX...NNER.jpg 1.48 MB" at bounding box center [315, 137] width 89 height 89
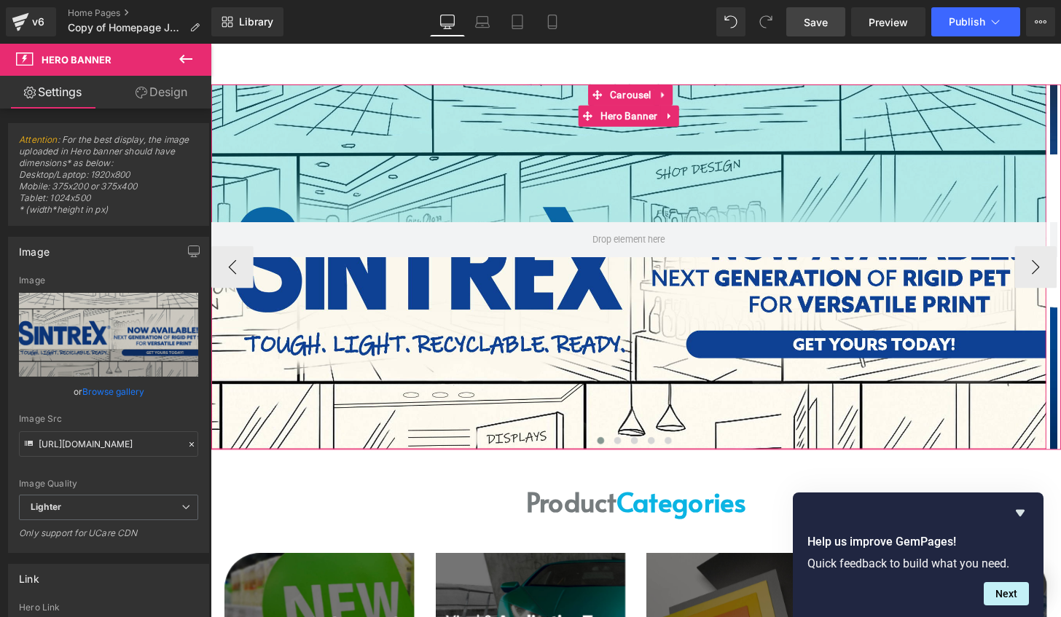
scroll to position [146, 0]
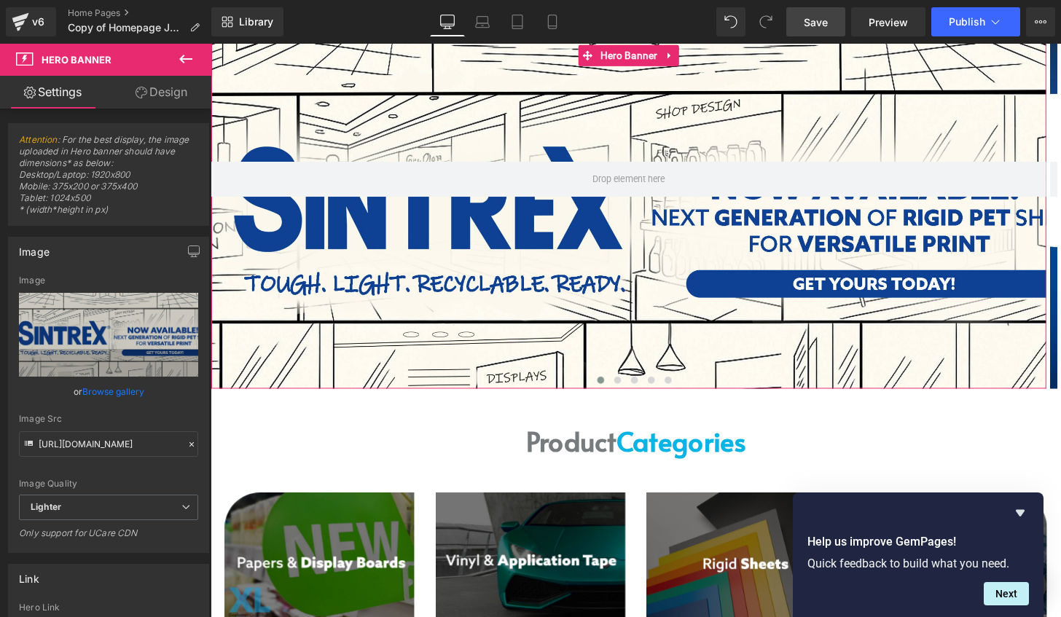
click at [106, 393] on link "Browse gallery" at bounding box center [113, 392] width 62 height 26
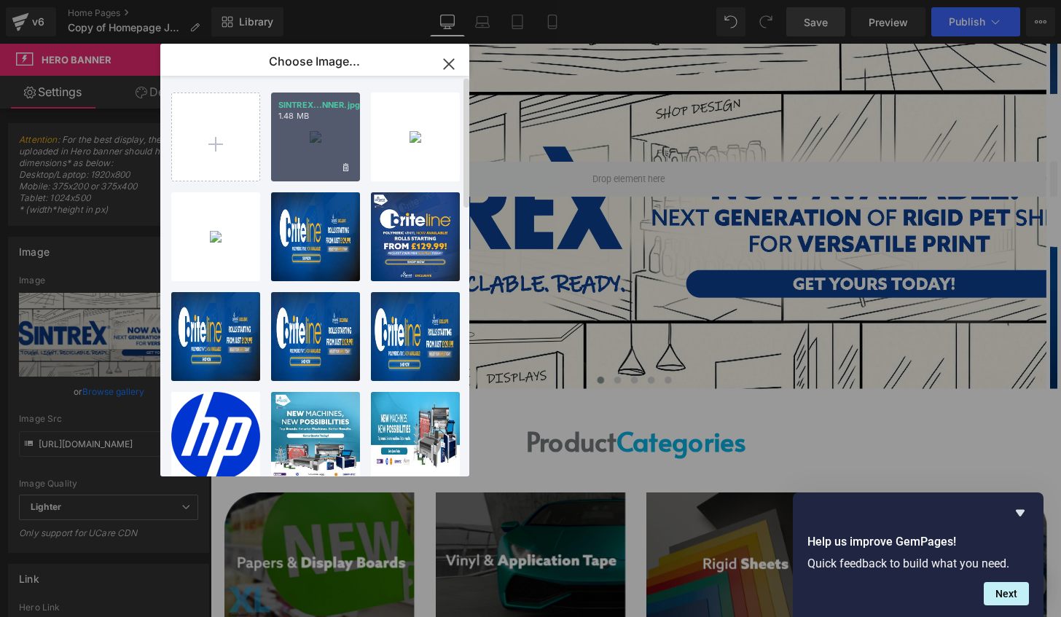
click at [322, 143] on div "SINTREX...NNER.jpg 1.48 MB" at bounding box center [315, 137] width 89 height 89
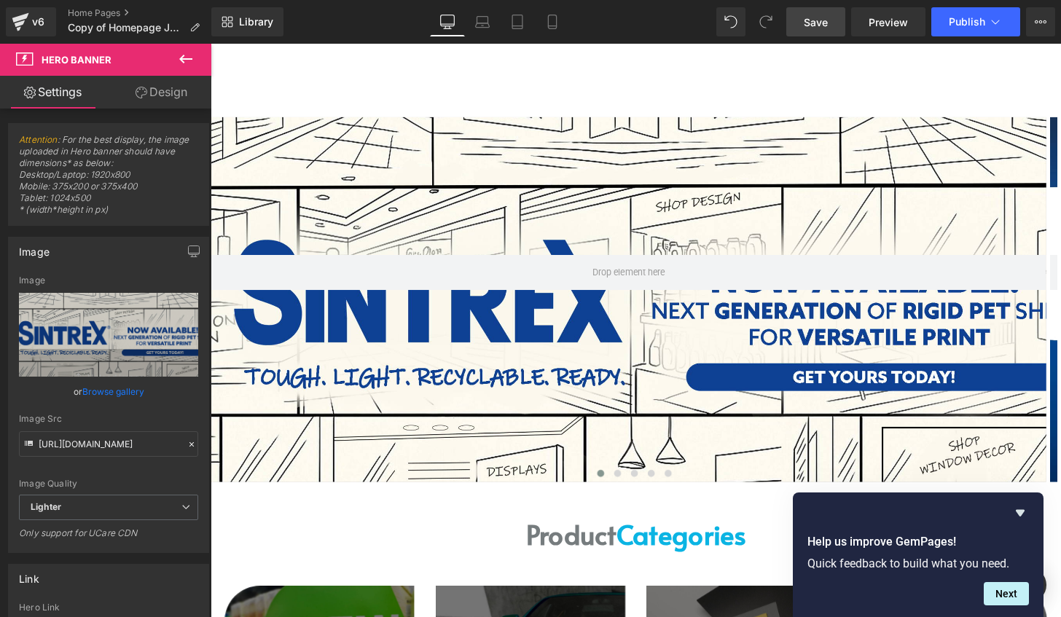
scroll to position [0, 0]
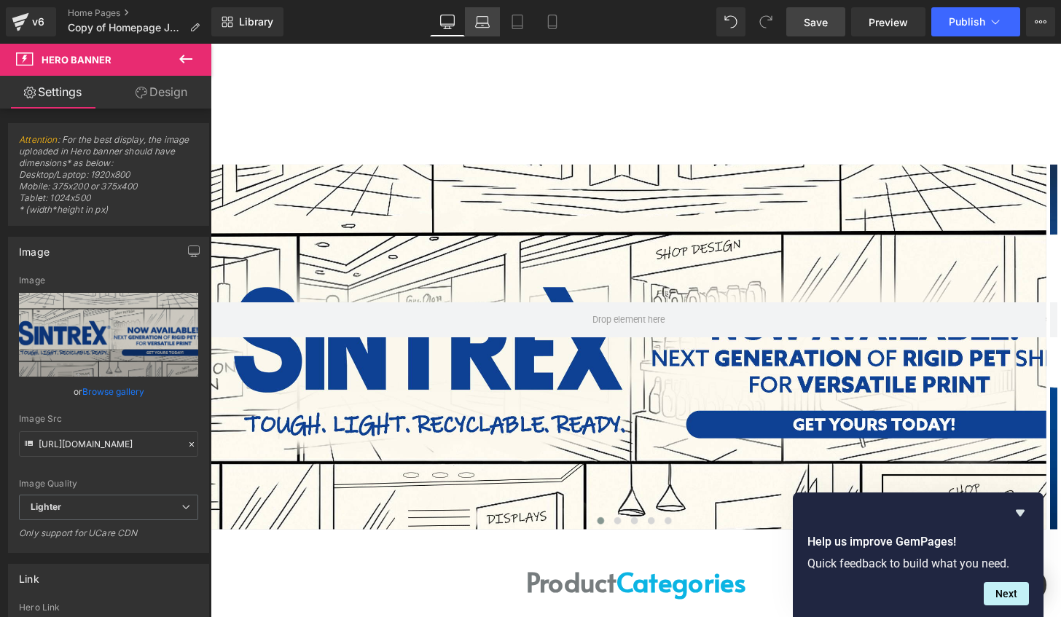
click at [470, 22] on link "Laptop" at bounding box center [482, 21] width 35 height 29
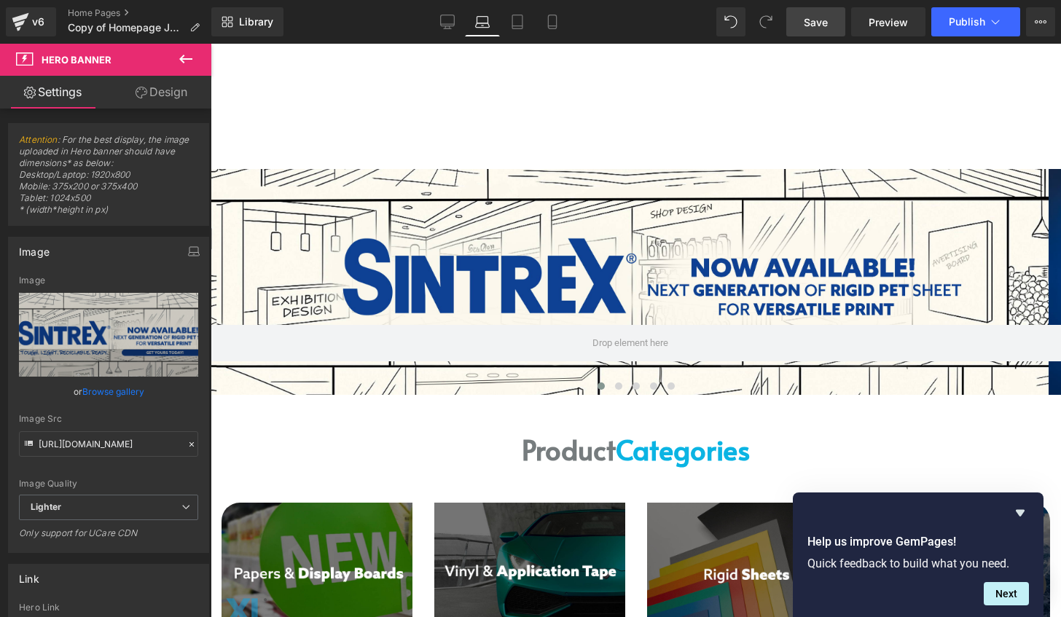
click at [115, 393] on link "Browse gallery" at bounding box center [113, 392] width 62 height 26
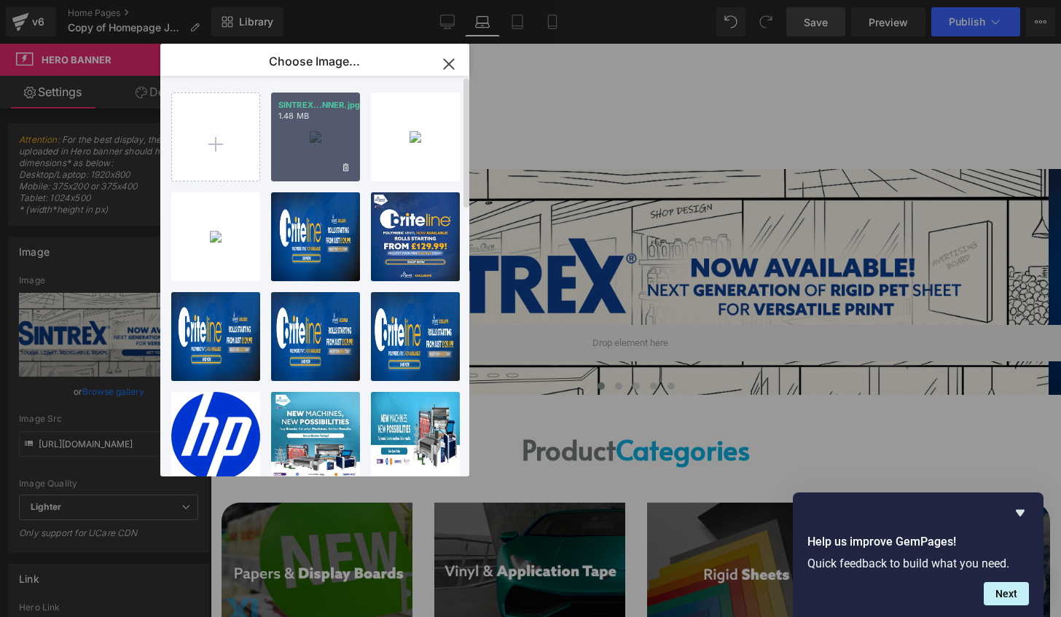
click at [320, 128] on div "SINTREX...NNER.jpg 1.48 MB" at bounding box center [315, 137] width 89 height 89
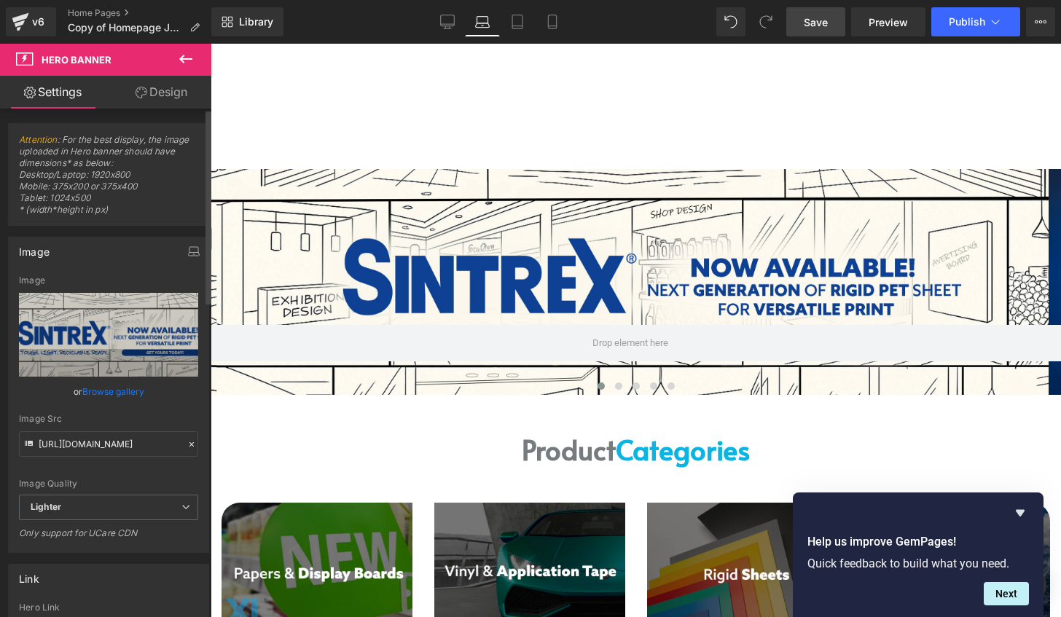
click at [115, 392] on link "Browse gallery" at bounding box center [113, 392] width 62 height 26
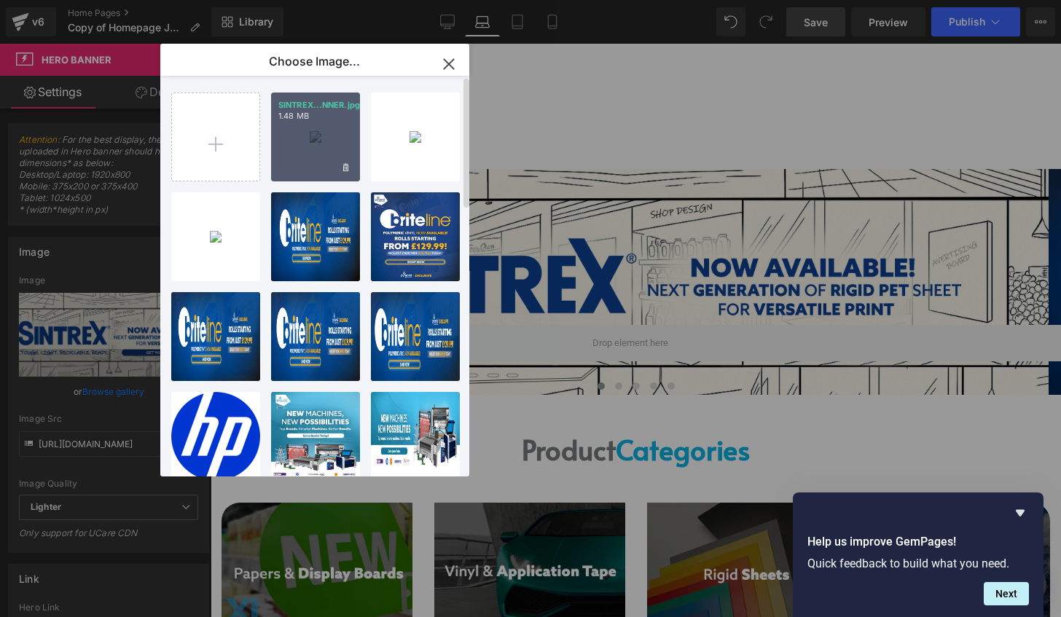
click at [315, 144] on div "SINTREX...NNER.jpg 1.48 MB" at bounding box center [315, 137] width 89 height 89
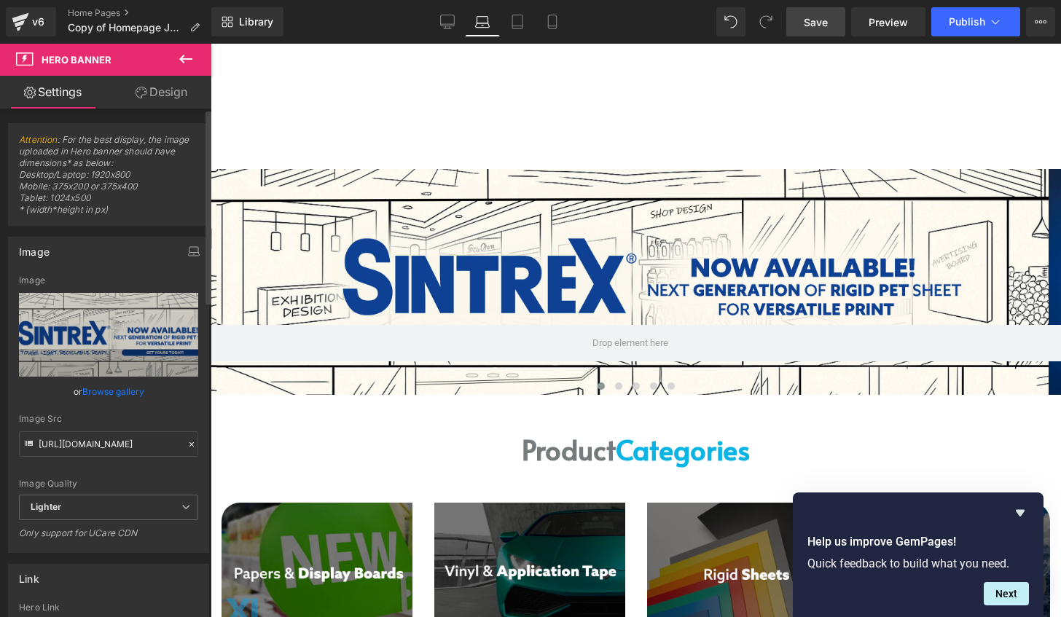
click at [119, 388] on link "Browse gallery" at bounding box center [113, 392] width 62 height 26
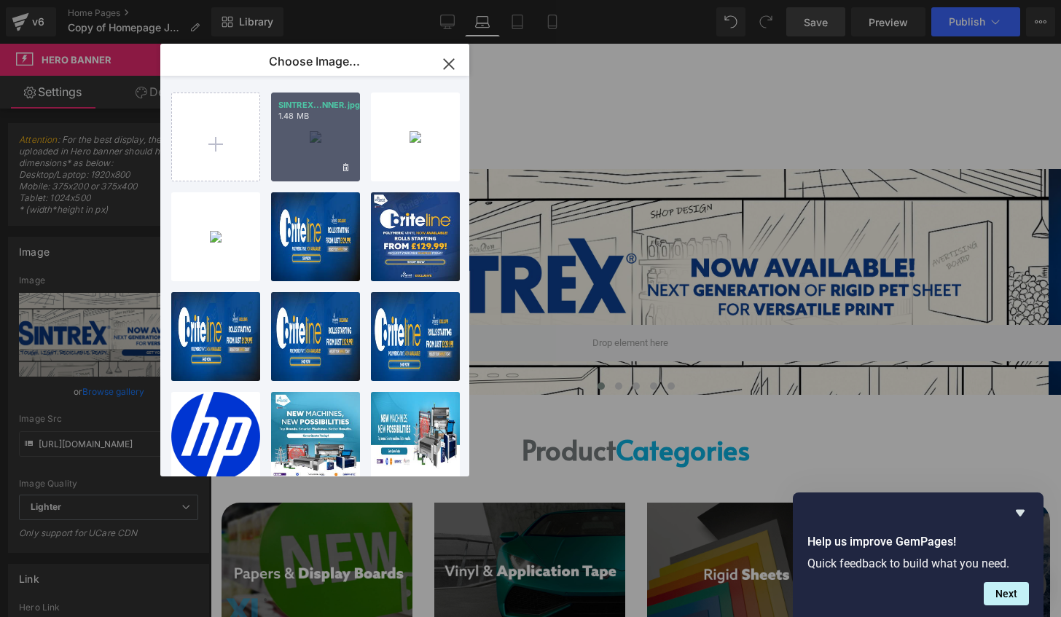
drag, startPoint x: 132, startPoint y: 98, endPoint x: 340, endPoint y: 141, distance: 212.2
click at [340, 141] on div "SINTREX...NNER.jpg 1.48 MB" at bounding box center [315, 137] width 89 height 89
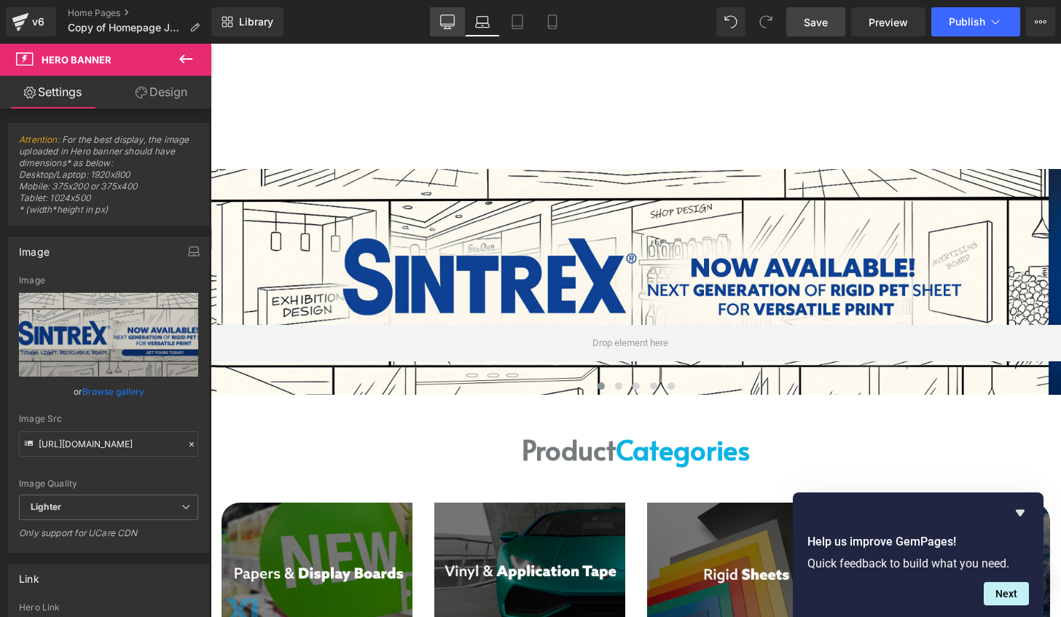
click at [455, 26] on icon at bounding box center [447, 22] width 15 height 15
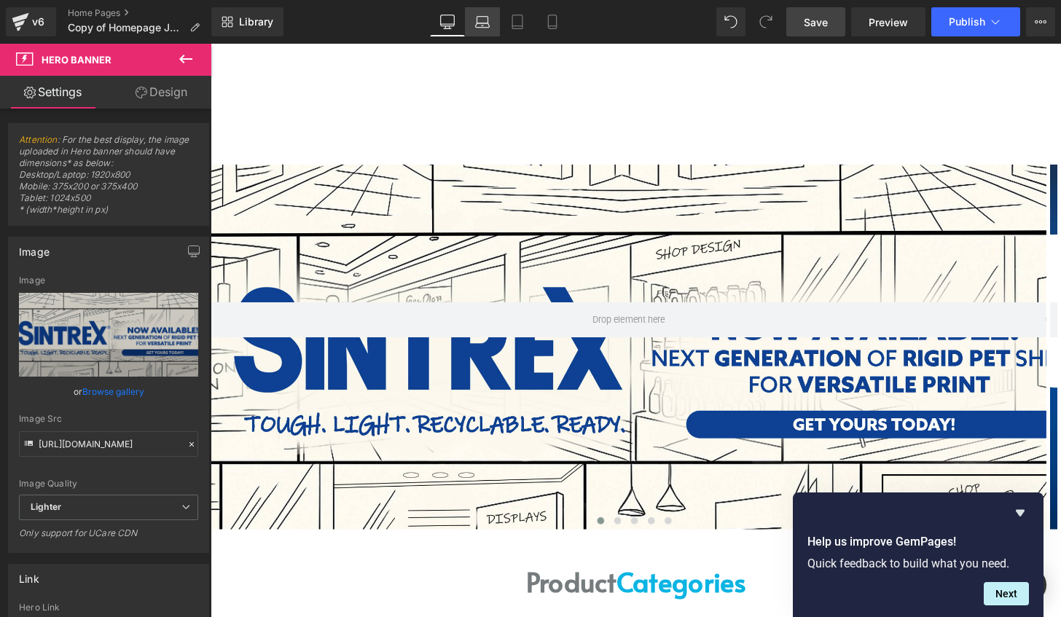
click at [485, 29] on link "Laptop" at bounding box center [482, 21] width 35 height 29
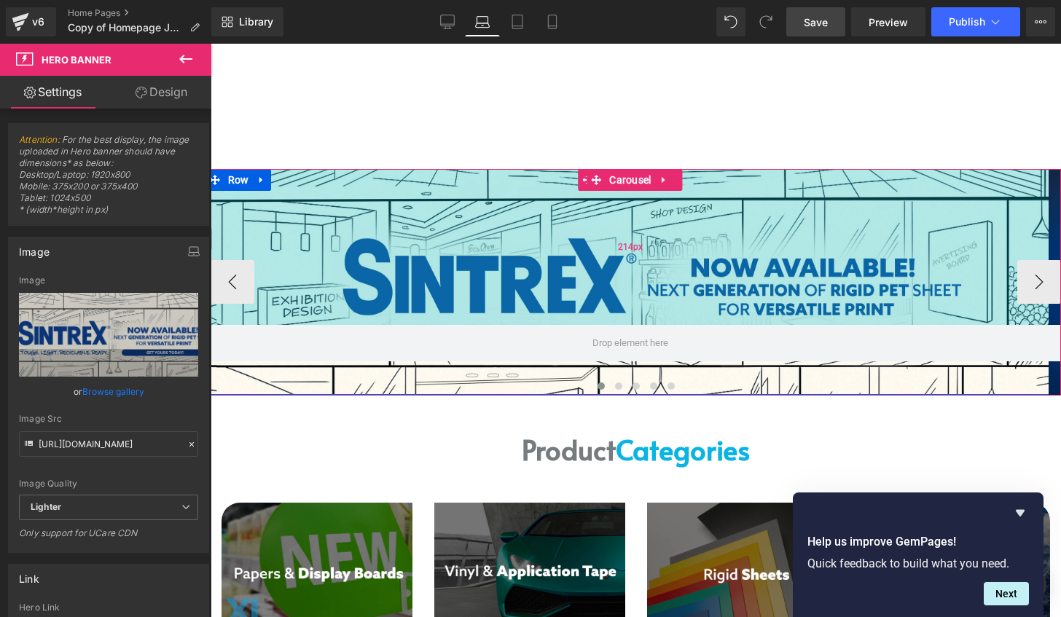
click at [976, 257] on div "214px" at bounding box center [630, 247] width 850 height 156
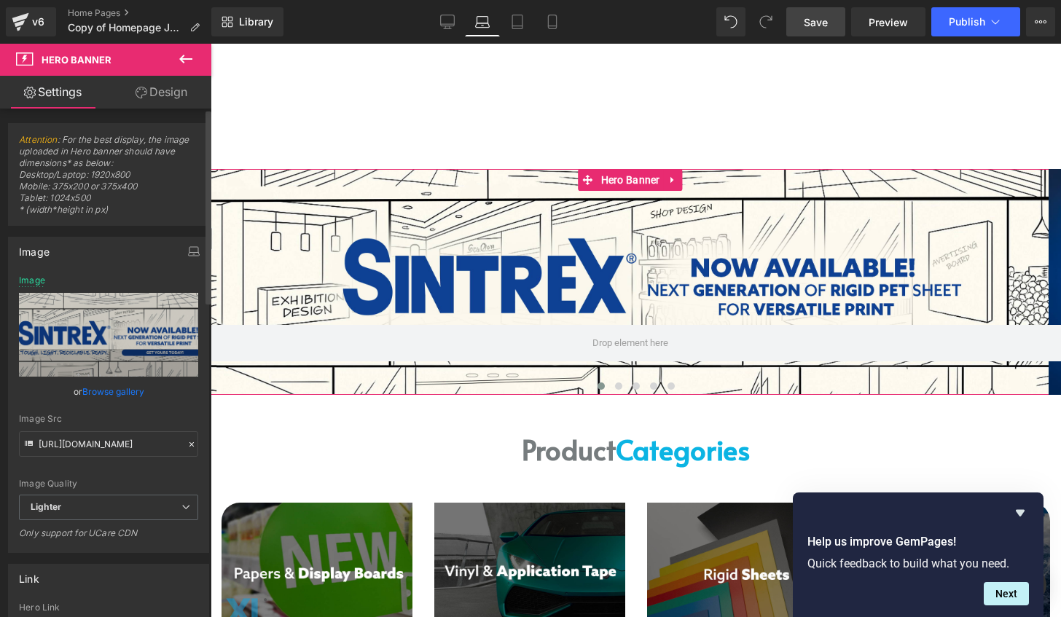
click at [103, 385] on link "Browse gallery" at bounding box center [113, 392] width 62 height 26
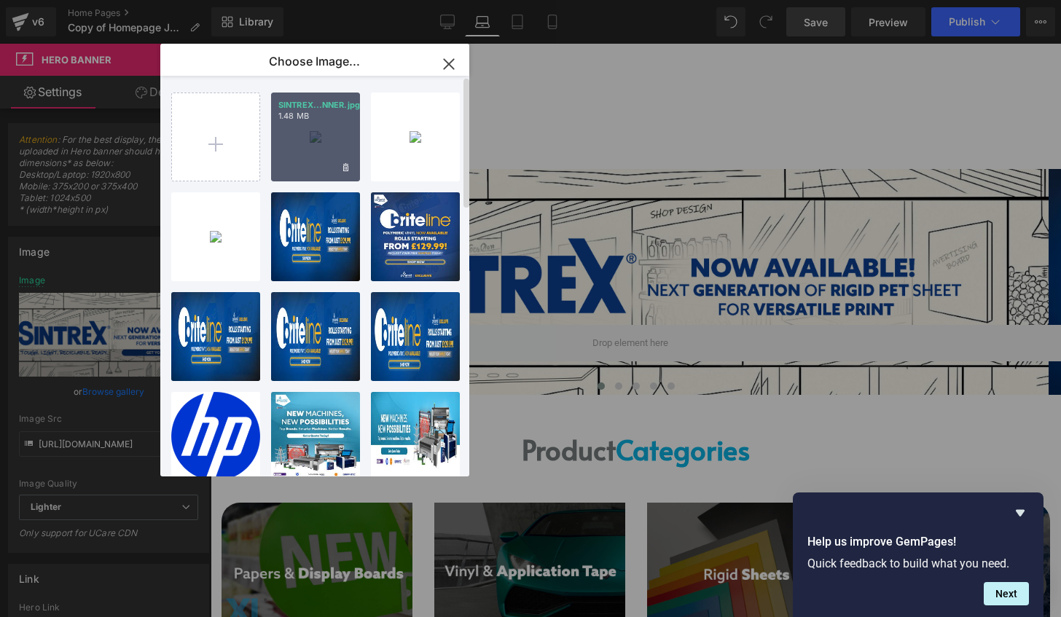
drag, startPoint x: 326, startPoint y: 143, endPoint x: 116, endPoint y: 98, distance: 215.2
click at [326, 142] on div "SINTREX...NNER.jpg 1.48 MB" at bounding box center [315, 137] width 89 height 89
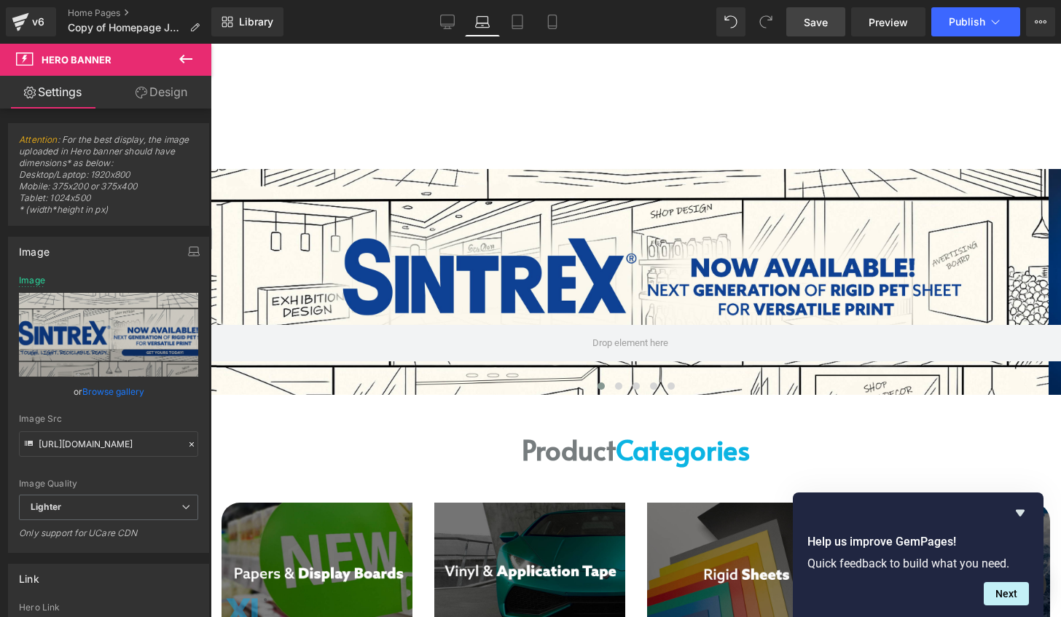
click at [819, 25] on span "Save" at bounding box center [816, 22] width 24 height 15
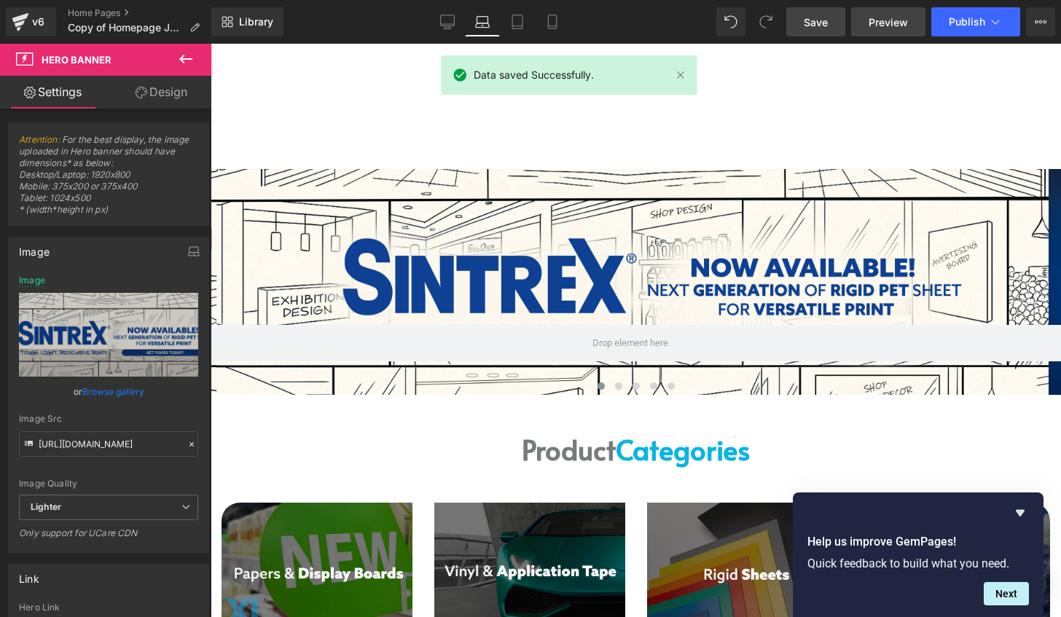
click at [886, 20] on span "Preview" at bounding box center [888, 22] width 39 height 15
